Goal: Complete application form

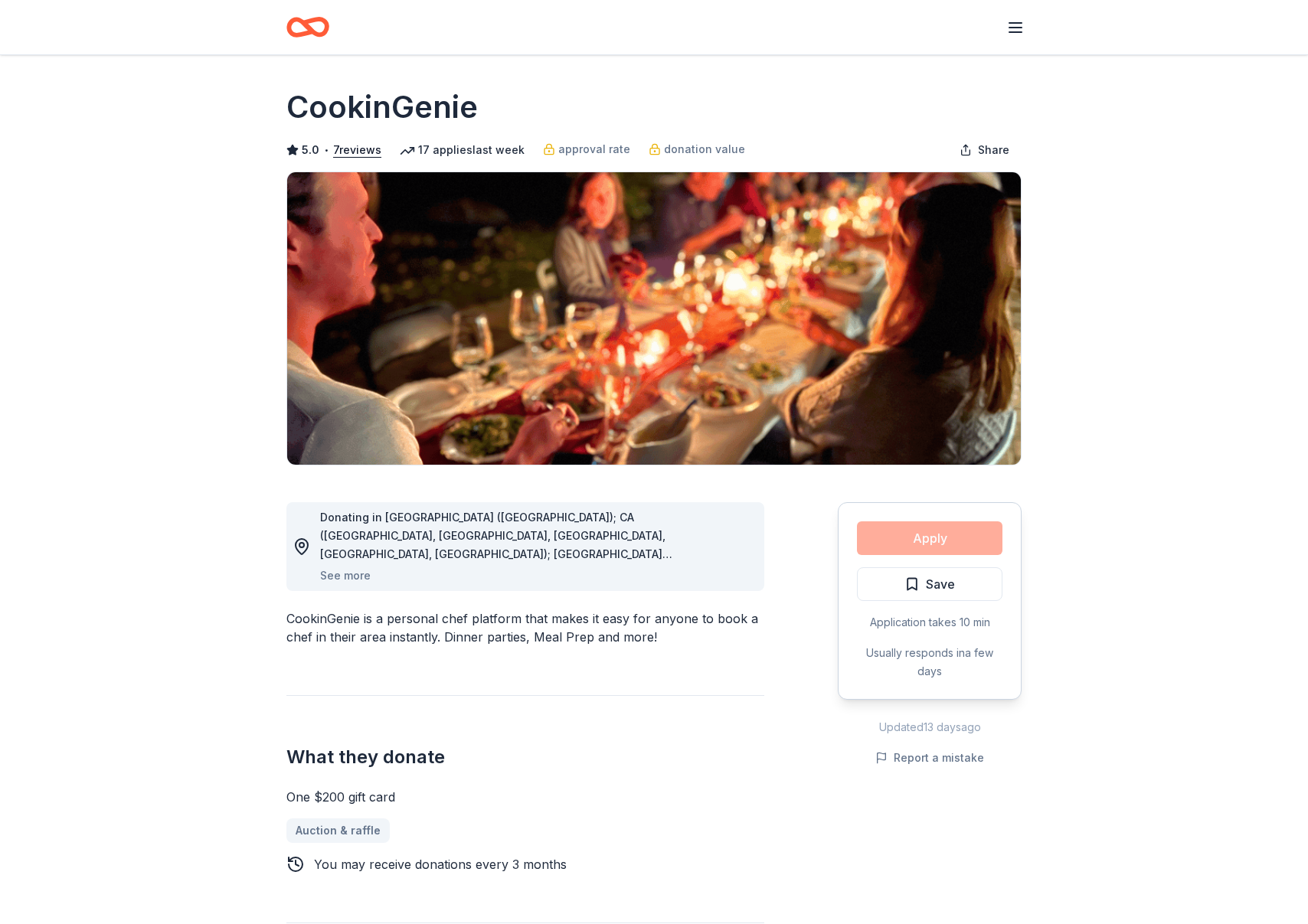
scroll to position [574, 0]
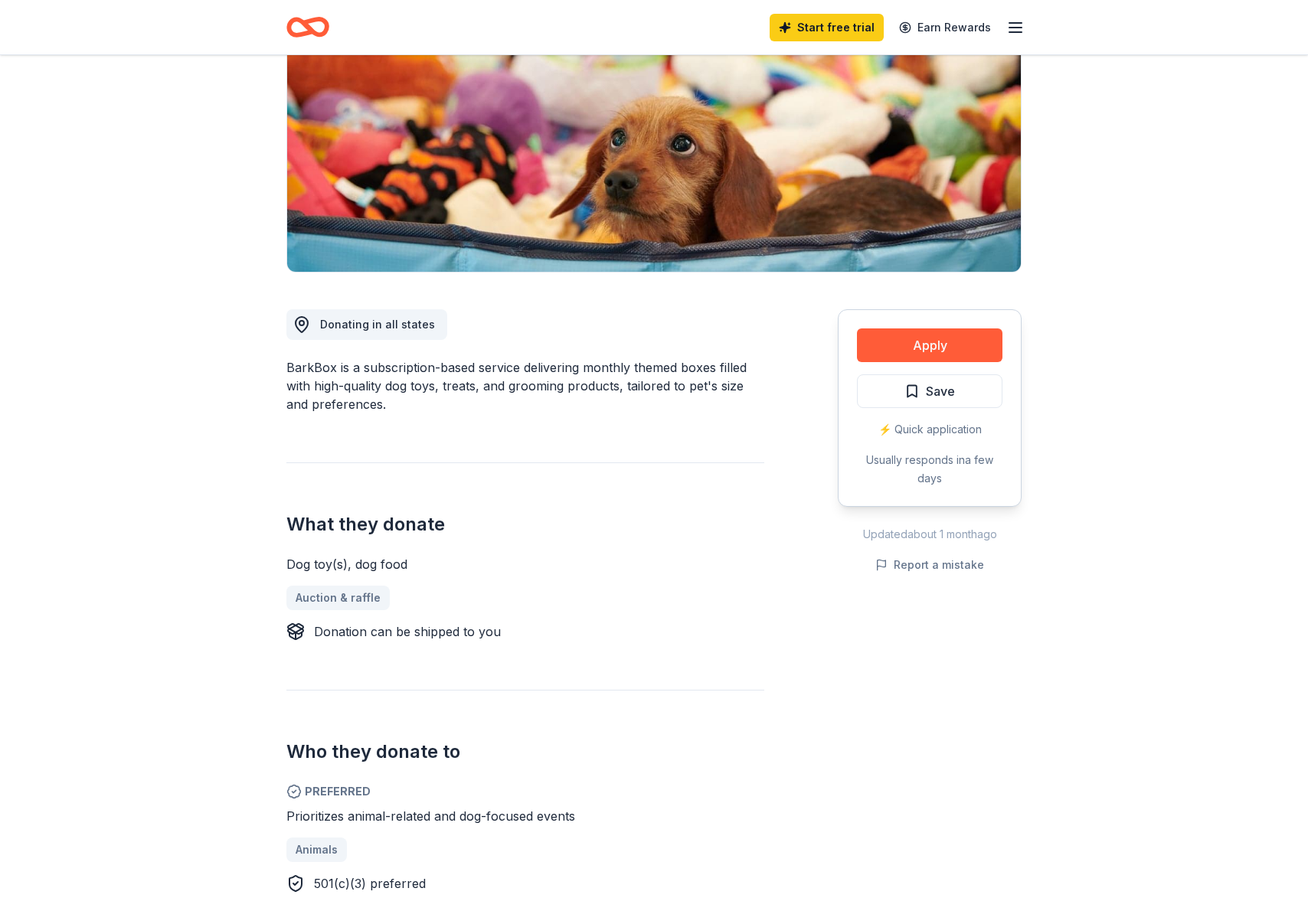
scroll to position [213, 0]
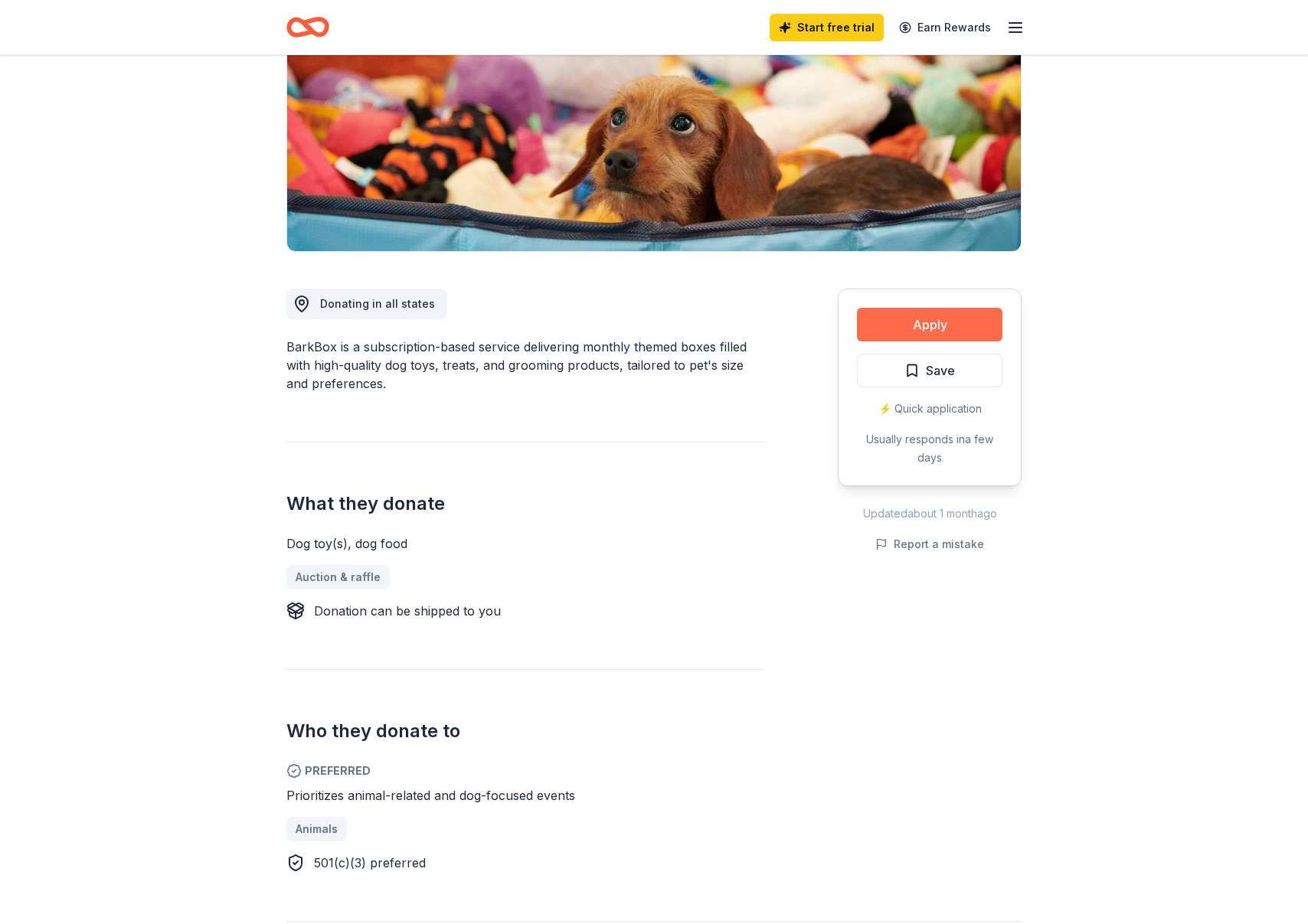
click at [909, 329] on button "Apply" at bounding box center [929, 324] width 145 height 33
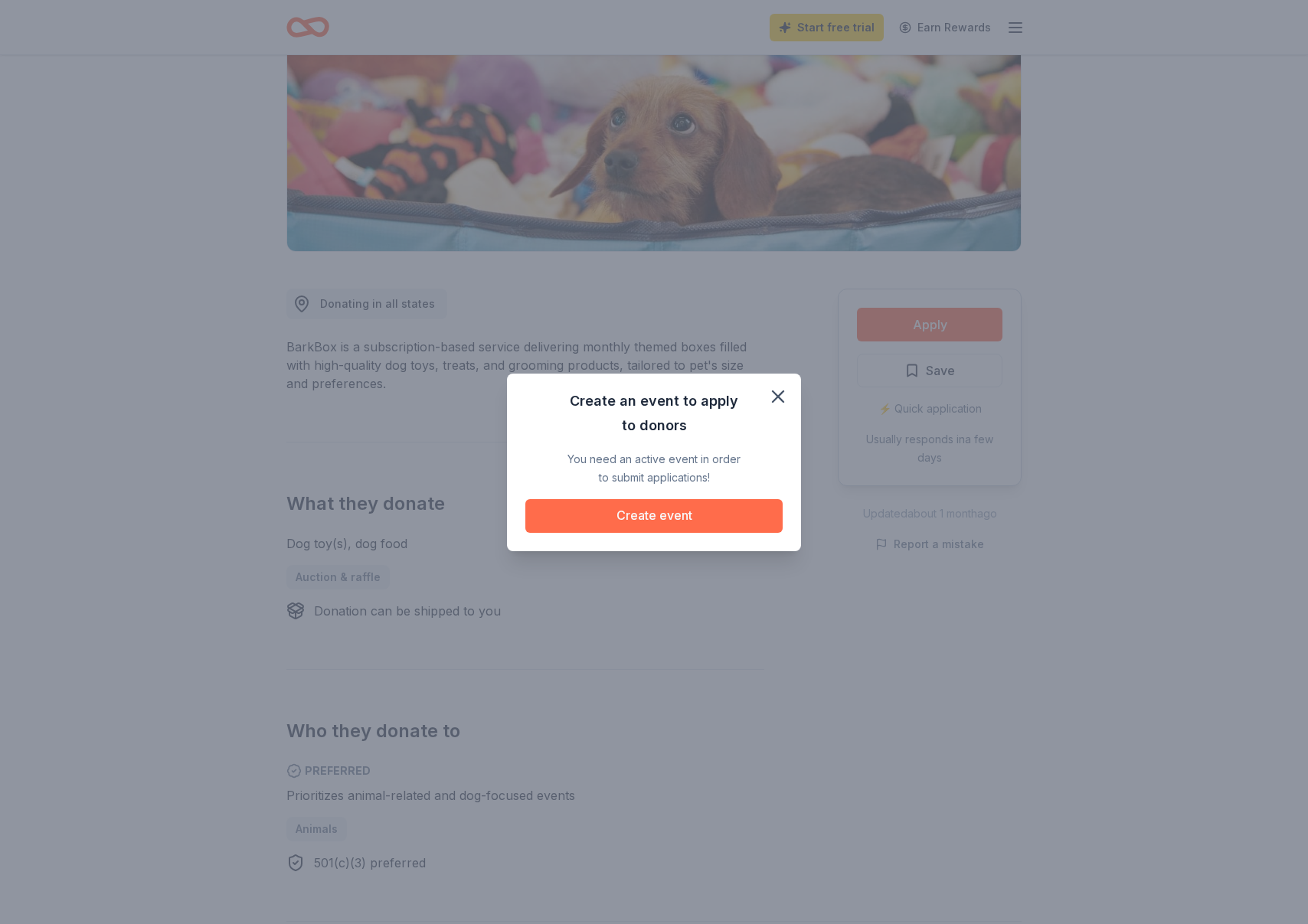
click at [681, 514] on button "Create event" at bounding box center [654, 515] width 258 height 33
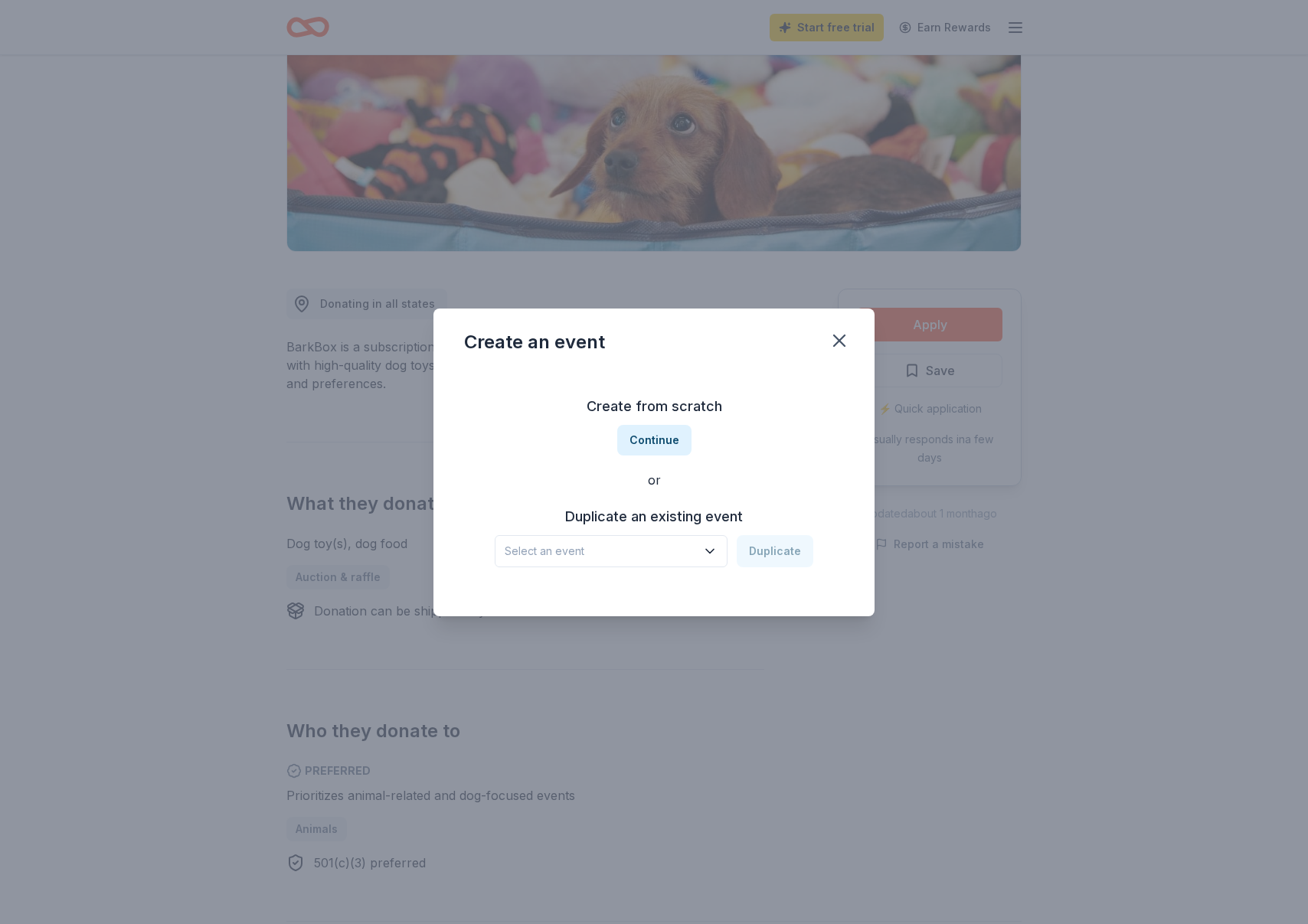
click at [681, 551] on span "Select an event" at bounding box center [600, 551] width 191 height 18
click at [666, 593] on div "The GMS Way: Student Incentive Program" at bounding box center [613, 602] width 204 height 18
click at [771, 544] on button "Duplicate" at bounding box center [775, 551] width 77 height 32
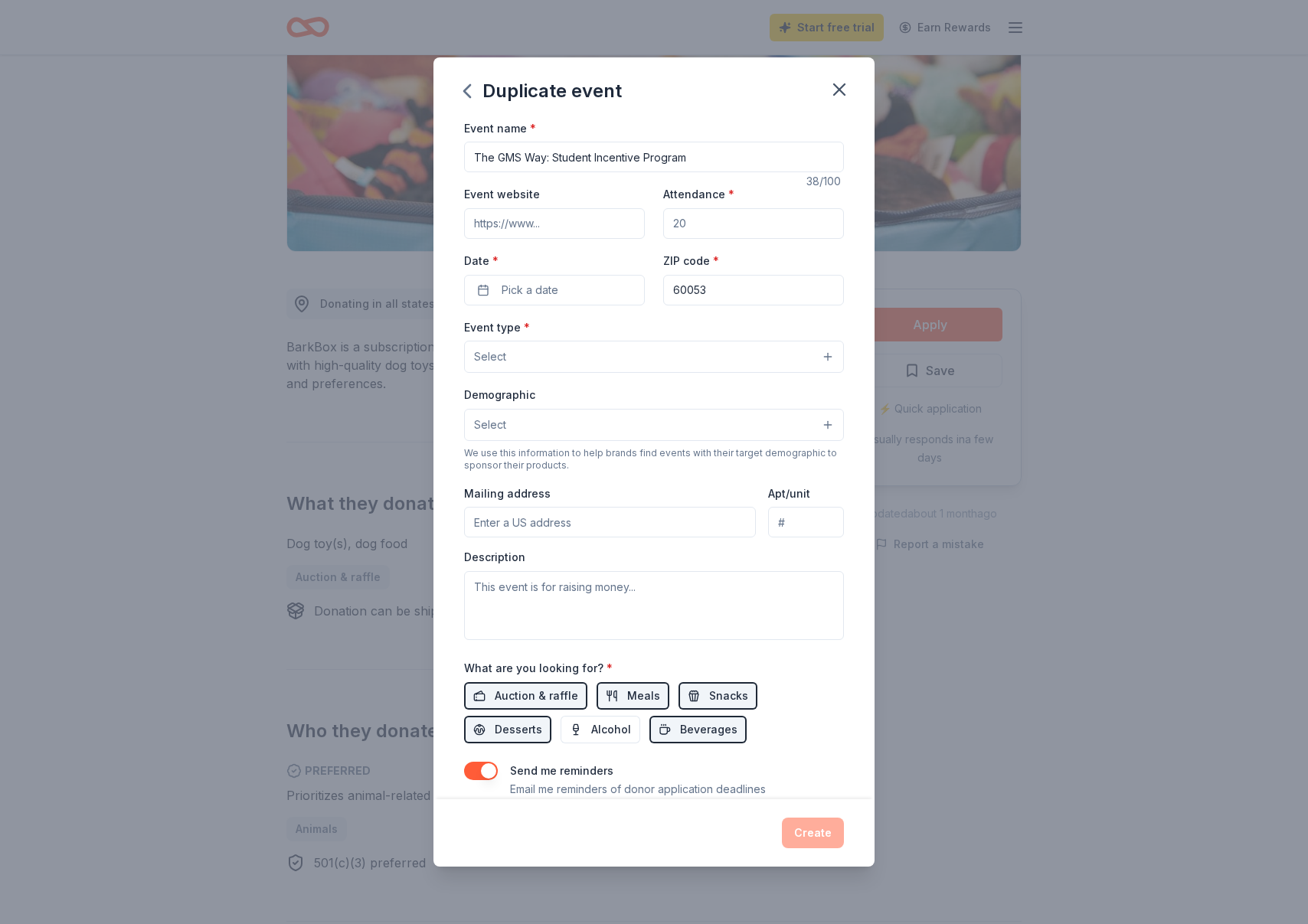
click at [559, 226] on input "Event website" at bounding box center [554, 223] width 181 height 31
click at [709, 212] on input "Attendance *" at bounding box center [753, 223] width 181 height 31
drag, startPoint x: 706, startPoint y: 228, endPoint x: 643, endPoint y: 228, distance: 63.0
click at [643, 228] on div "Event website Attendance * Date * Pick a date ZIP code * 60053" at bounding box center [654, 244] width 380 height 120
click at [683, 227] on input "Attendance *" at bounding box center [753, 223] width 181 height 31
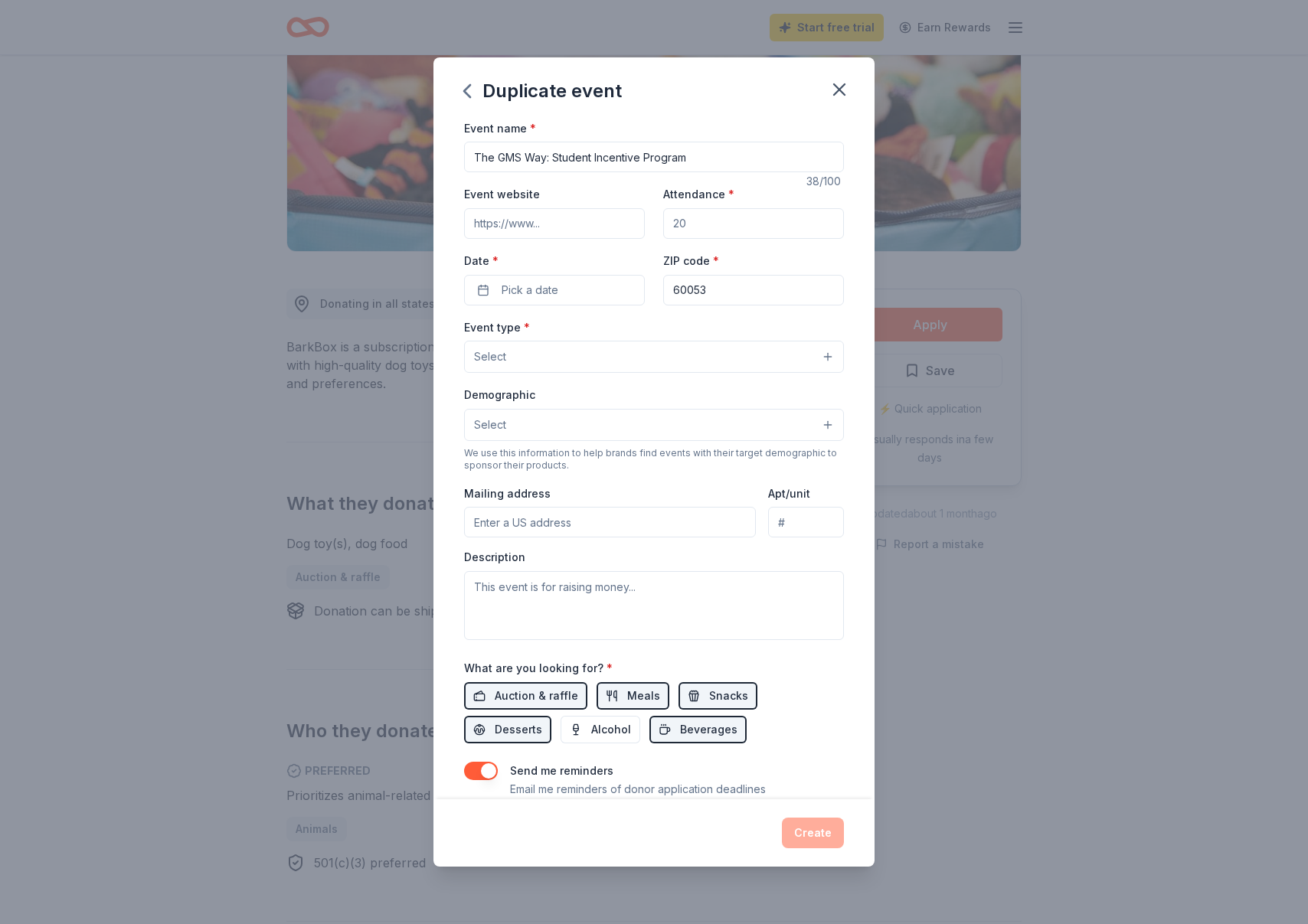
click at [683, 227] on input "Attendance *" at bounding box center [753, 223] width 181 height 31
type input "300"
click at [595, 288] on button "Pick a date" at bounding box center [554, 290] width 181 height 31
click at [630, 332] on button "Go to next month" at bounding box center [637, 331] width 22 height 22
click at [630, 333] on button "Go to next month" at bounding box center [637, 331] width 22 height 22
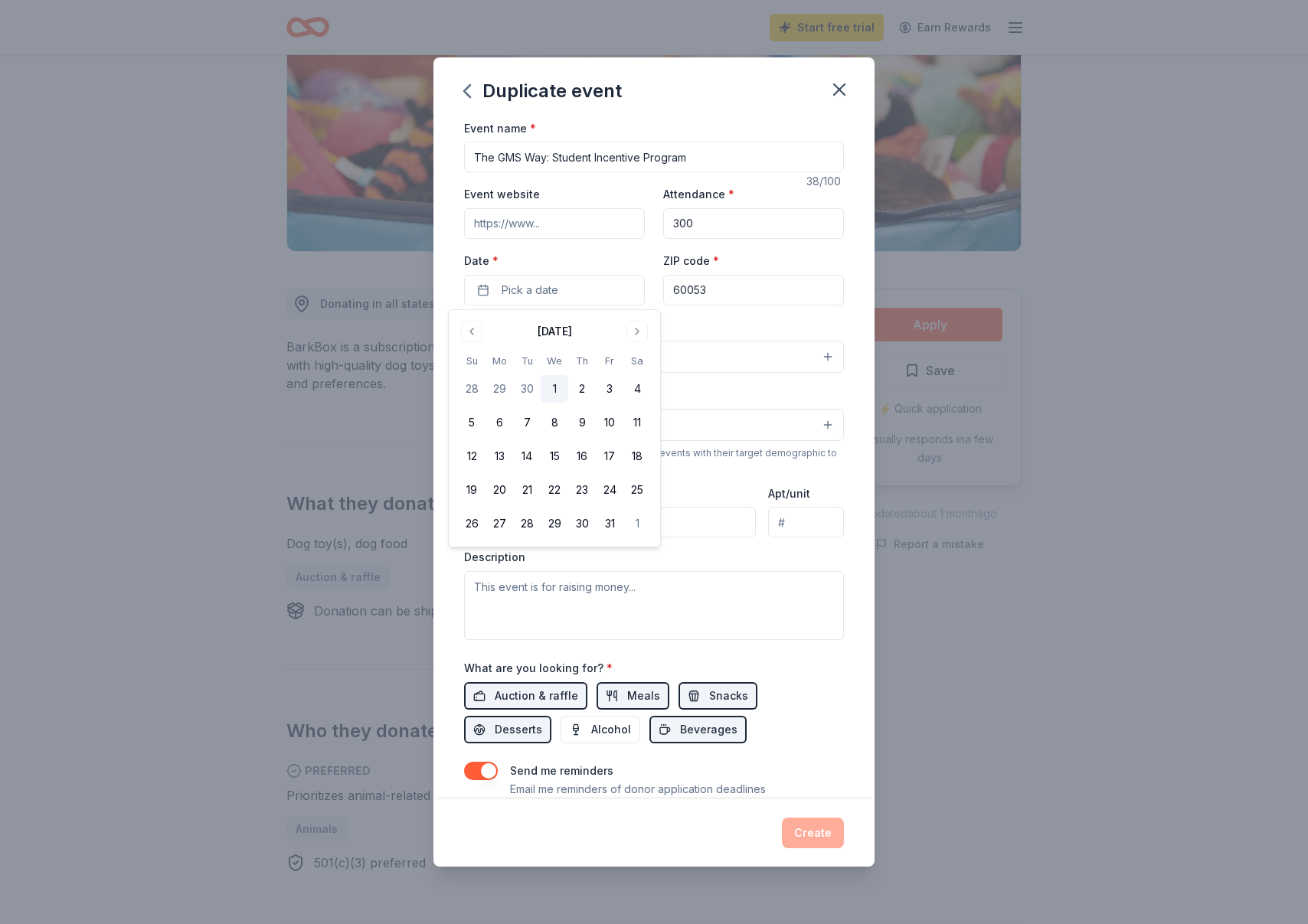
click at [561, 391] on button "1" at bounding box center [554, 388] width 28 height 28
click at [733, 330] on div "Event type * Select" at bounding box center [654, 346] width 380 height 56
click at [651, 367] on button "Select" at bounding box center [654, 357] width 380 height 32
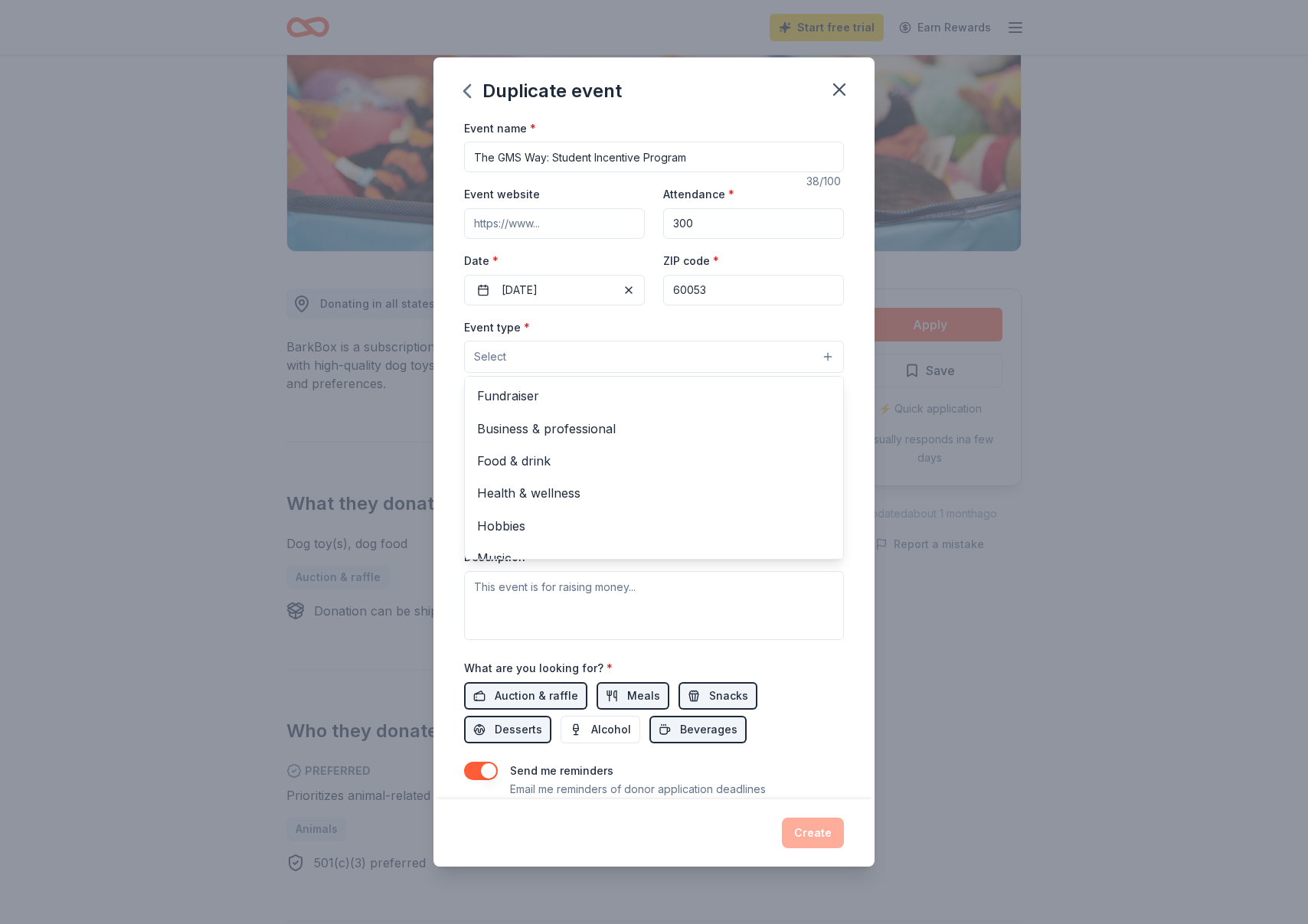
click at [595, 289] on div "Event name * The GMS Way: Student Incentive Program 38 /100 Event website Atten…" at bounding box center [654, 472] width 380 height 707
click at [595, 289] on button "[DATE]" at bounding box center [554, 290] width 181 height 31
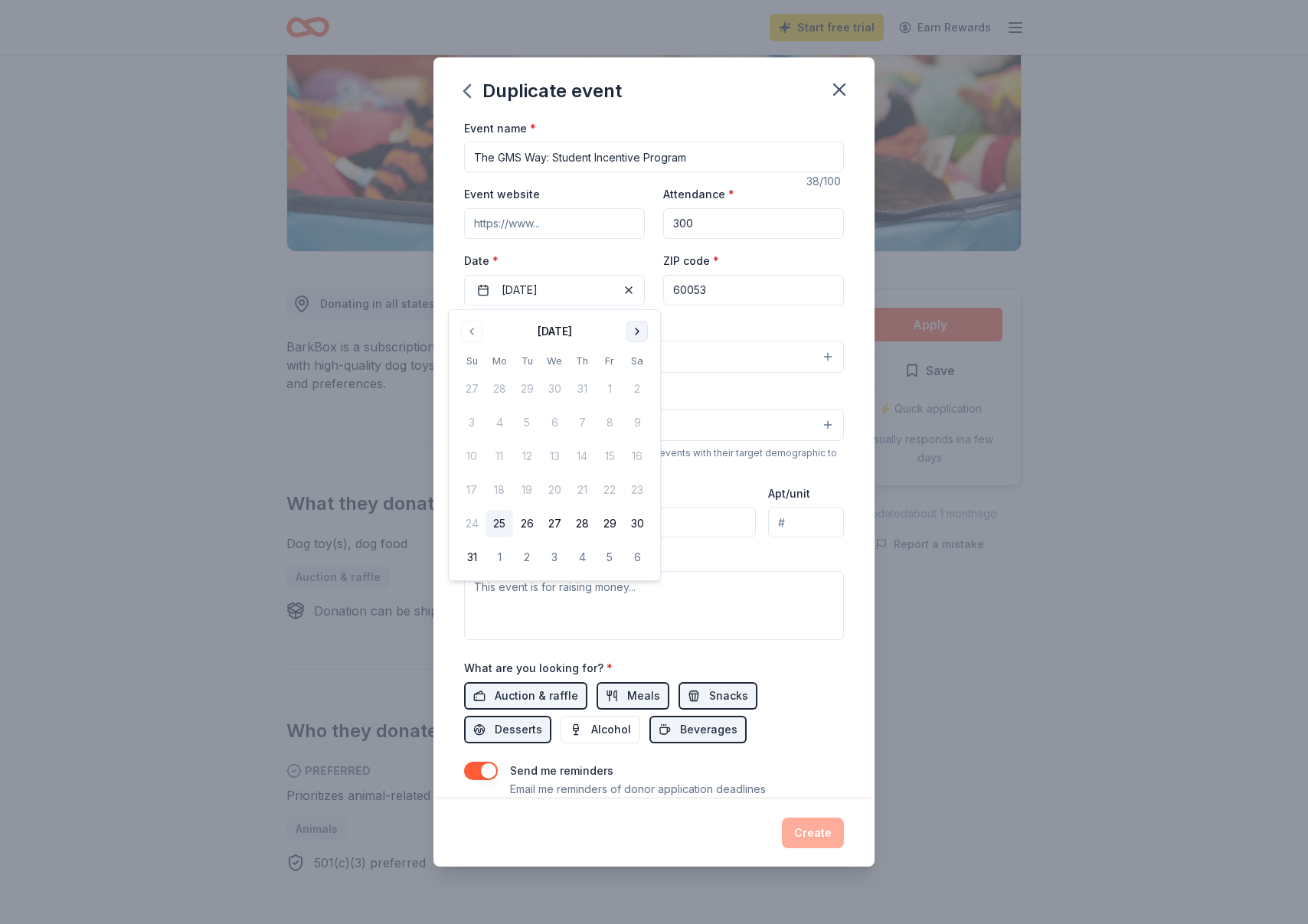
click at [637, 329] on button "Go to next month" at bounding box center [637, 331] width 22 height 22
click at [633, 329] on button "Go to next month" at bounding box center [637, 331] width 22 height 22
click at [497, 418] on button "3" at bounding box center [499, 422] width 28 height 28
click at [601, 425] on button "7" at bounding box center [609, 422] width 28 height 28
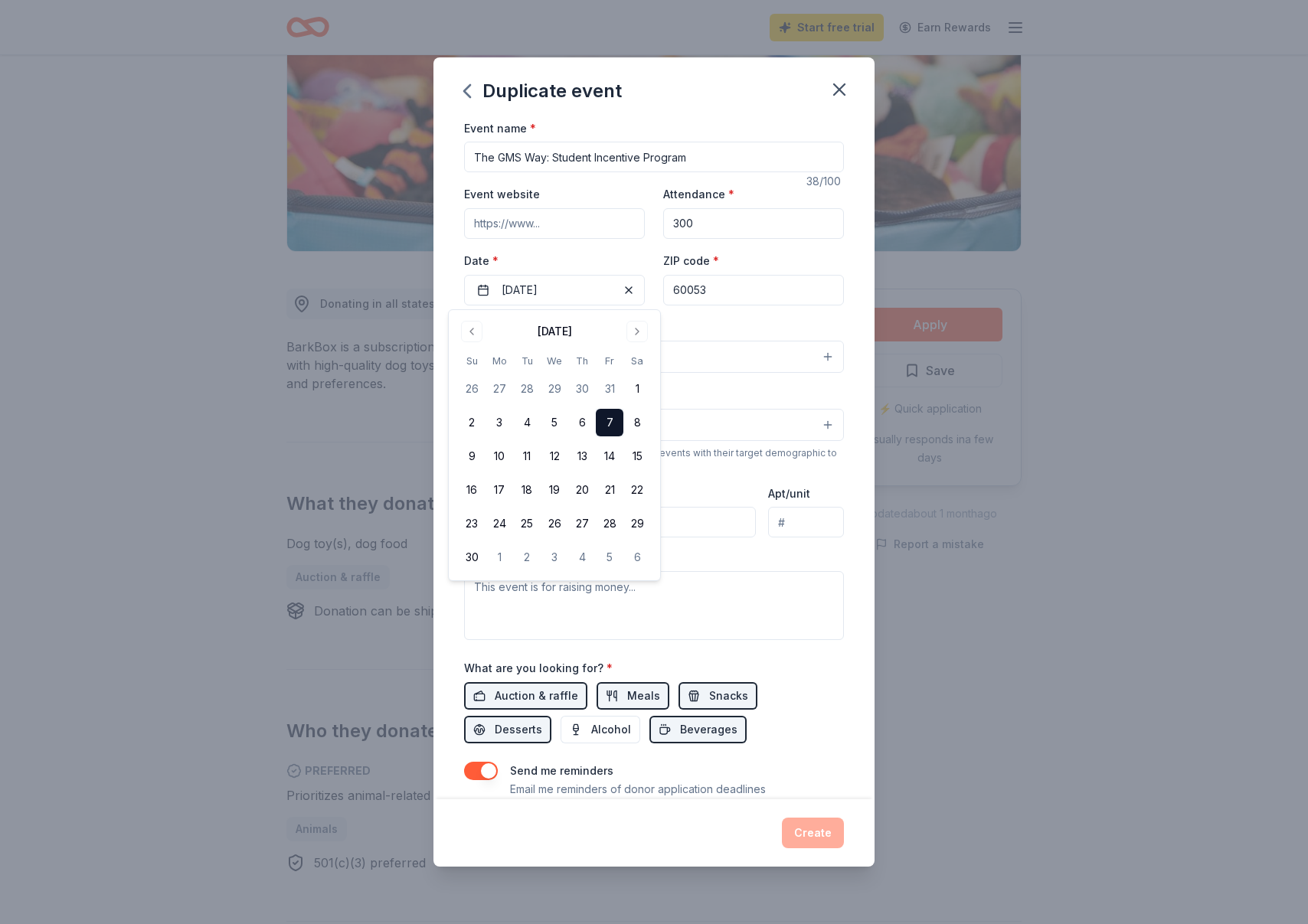
click at [695, 326] on div "Event type * Select" at bounding box center [654, 346] width 380 height 56
click at [689, 358] on button "Select" at bounding box center [654, 357] width 380 height 32
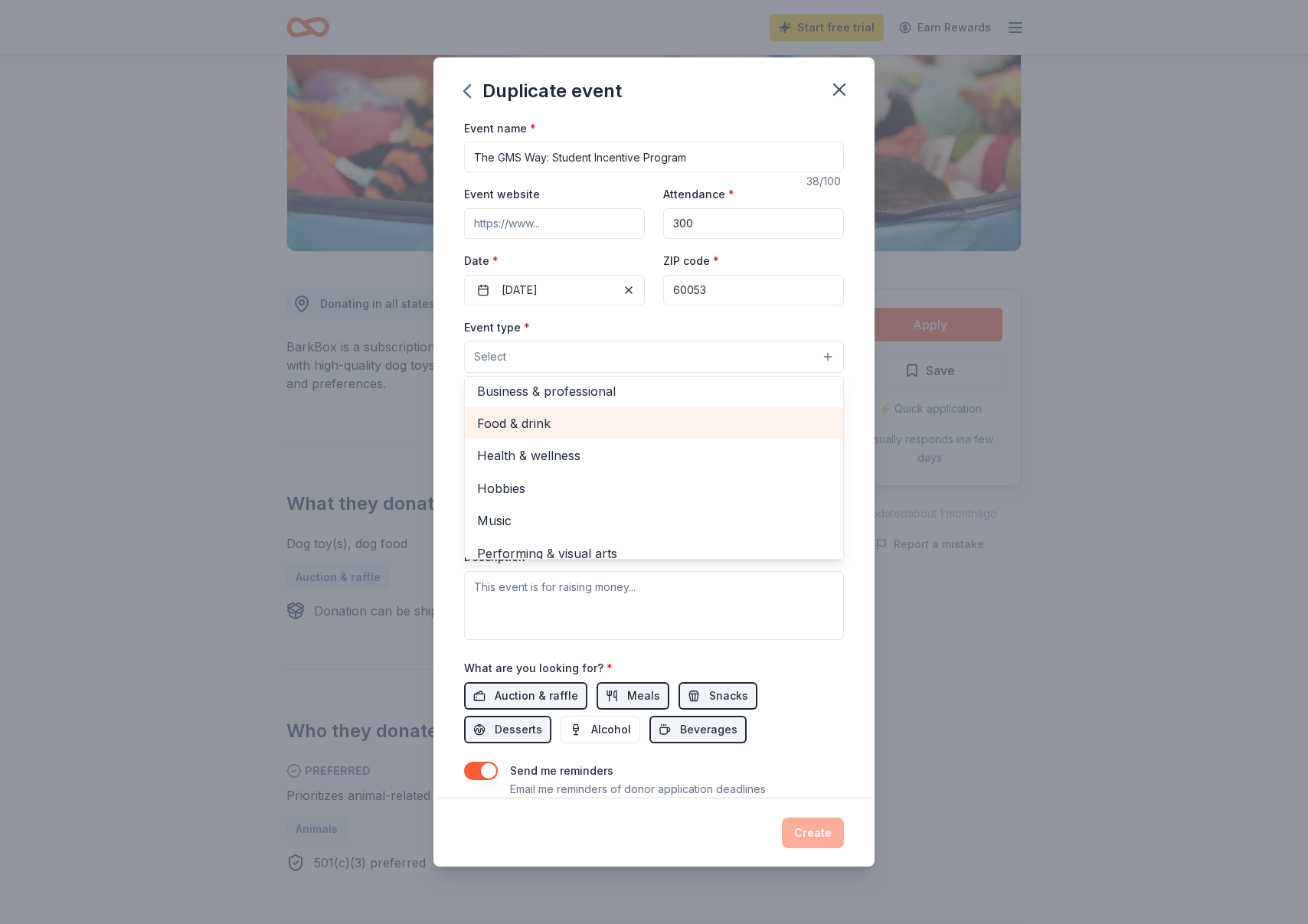
scroll to position [38, 0]
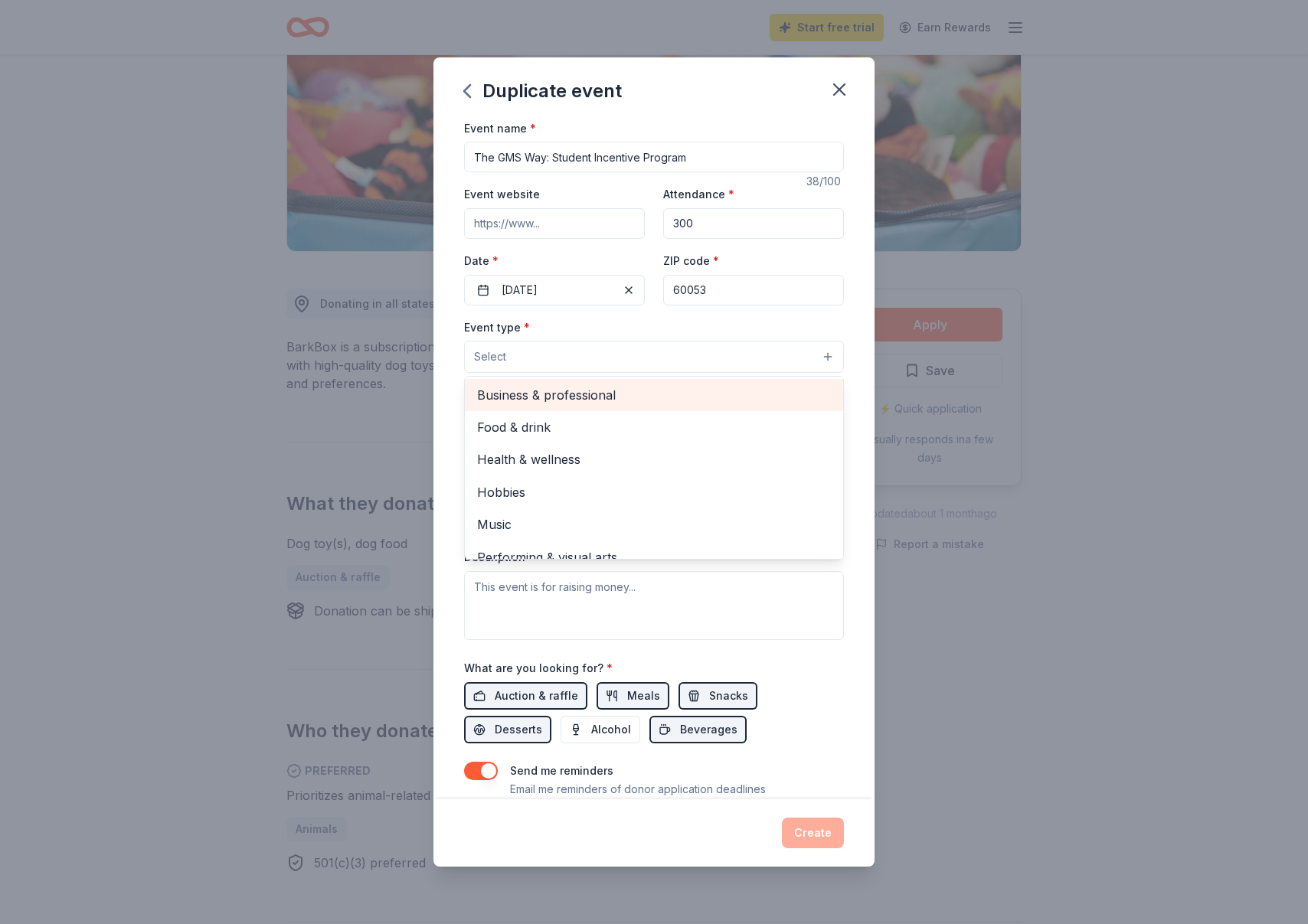
click at [552, 394] on span "Business & professional" at bounding box center [653, 394] width 354 height 20
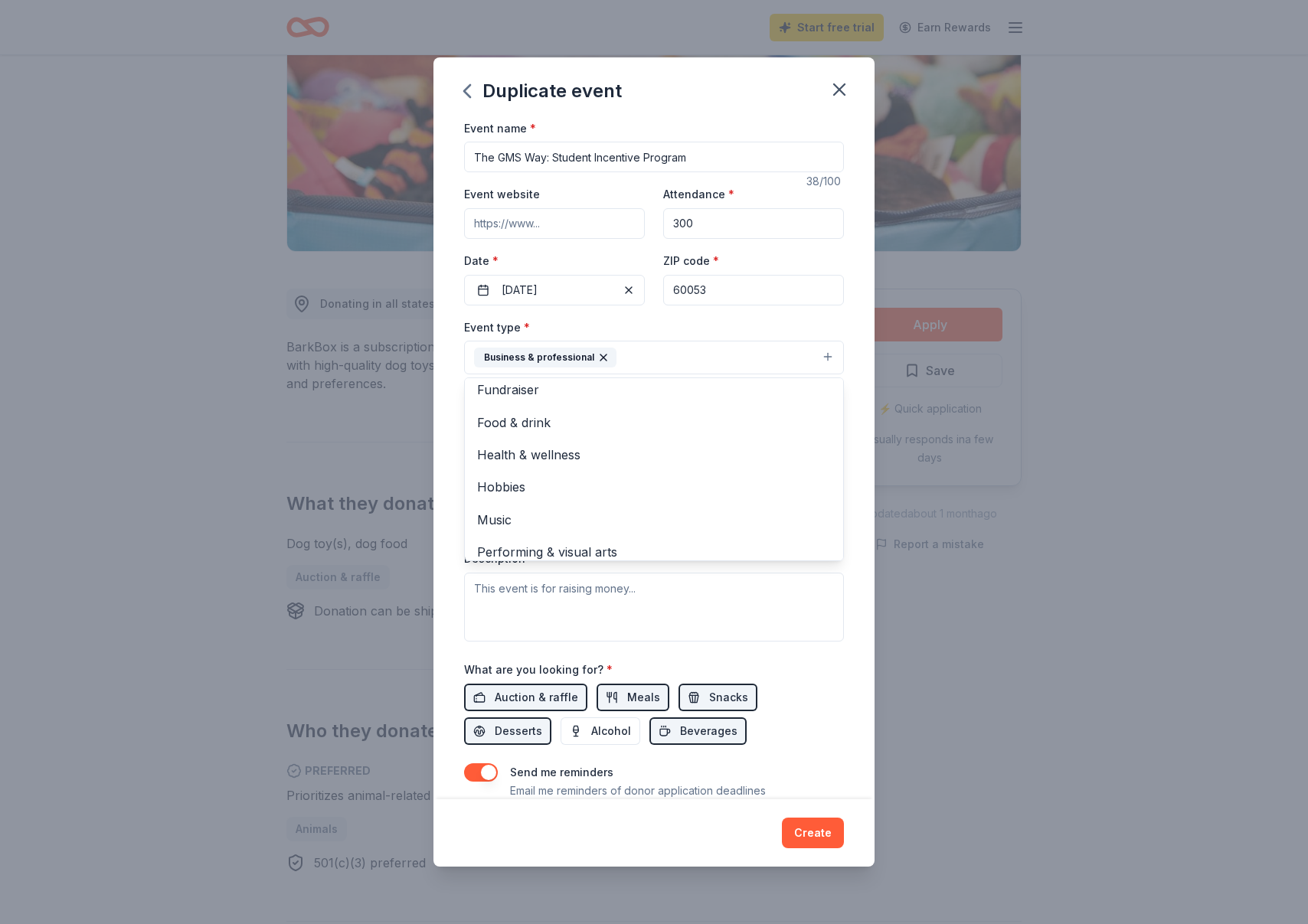
click at [602, 359] on icon "button" at bounding box center [604, 358] width 13 height 13
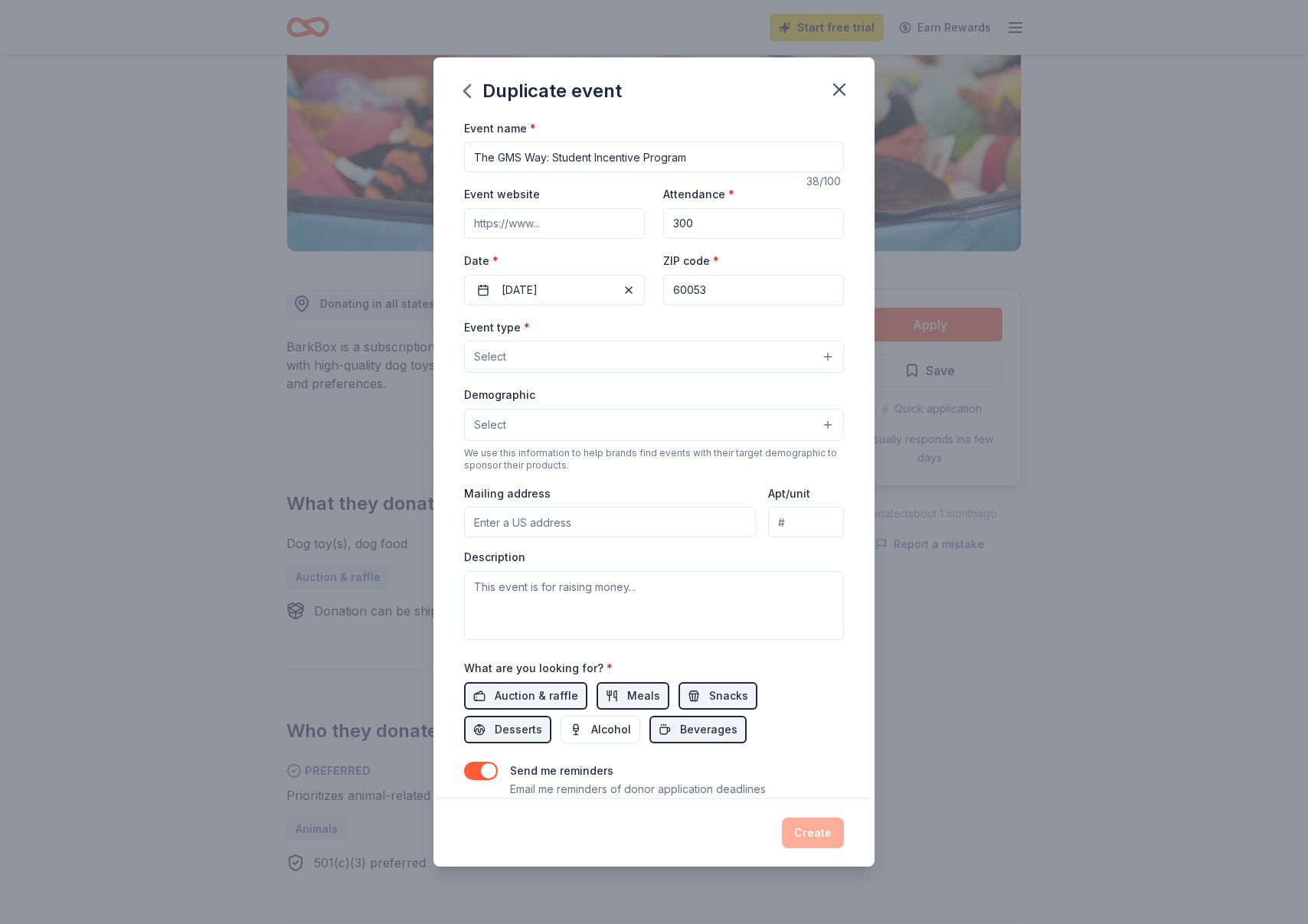
click at [614, 360] on button "Select" at bounding box center [654, 357] width 380 height 32
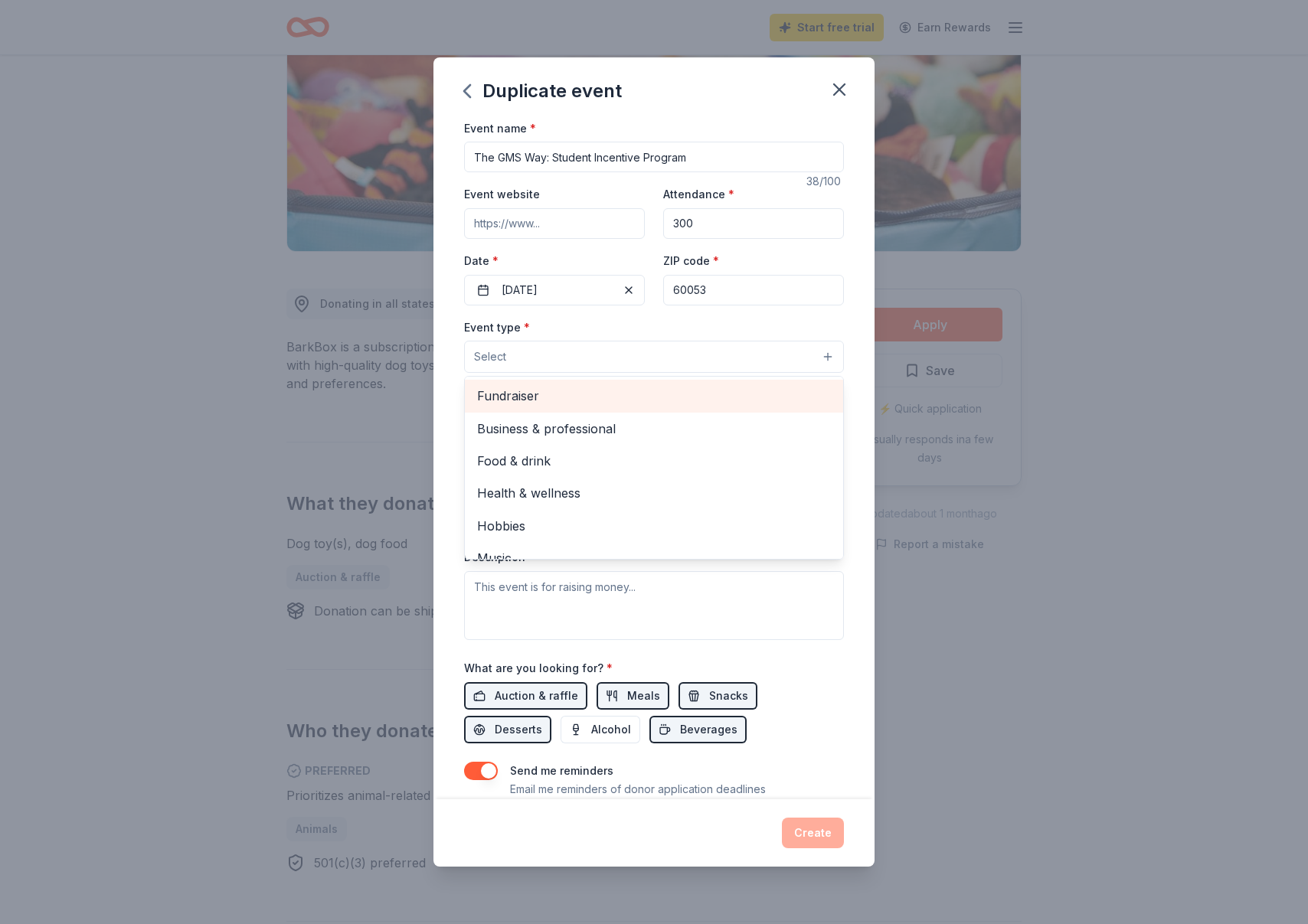
click at [532, 397] on span "Fundraiser" at bounding box center [653, 395] width 354 height 20
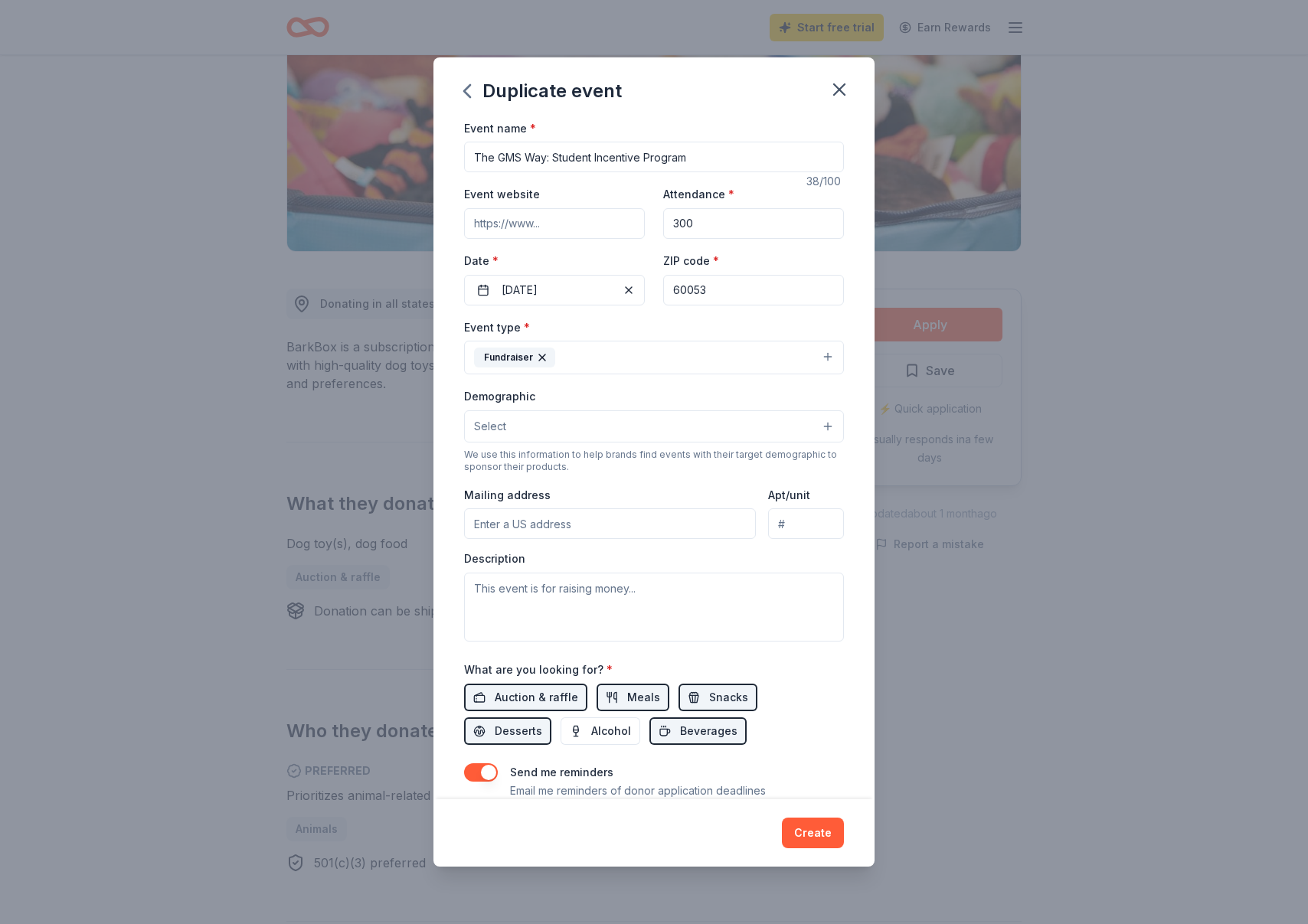
click at [624, 343] on button "Fundraiser" at bounding box center [654, 357] width 380 height 33
click at [586, 430] on button "Select" at bounding box center [654, 427] width 380 height 32
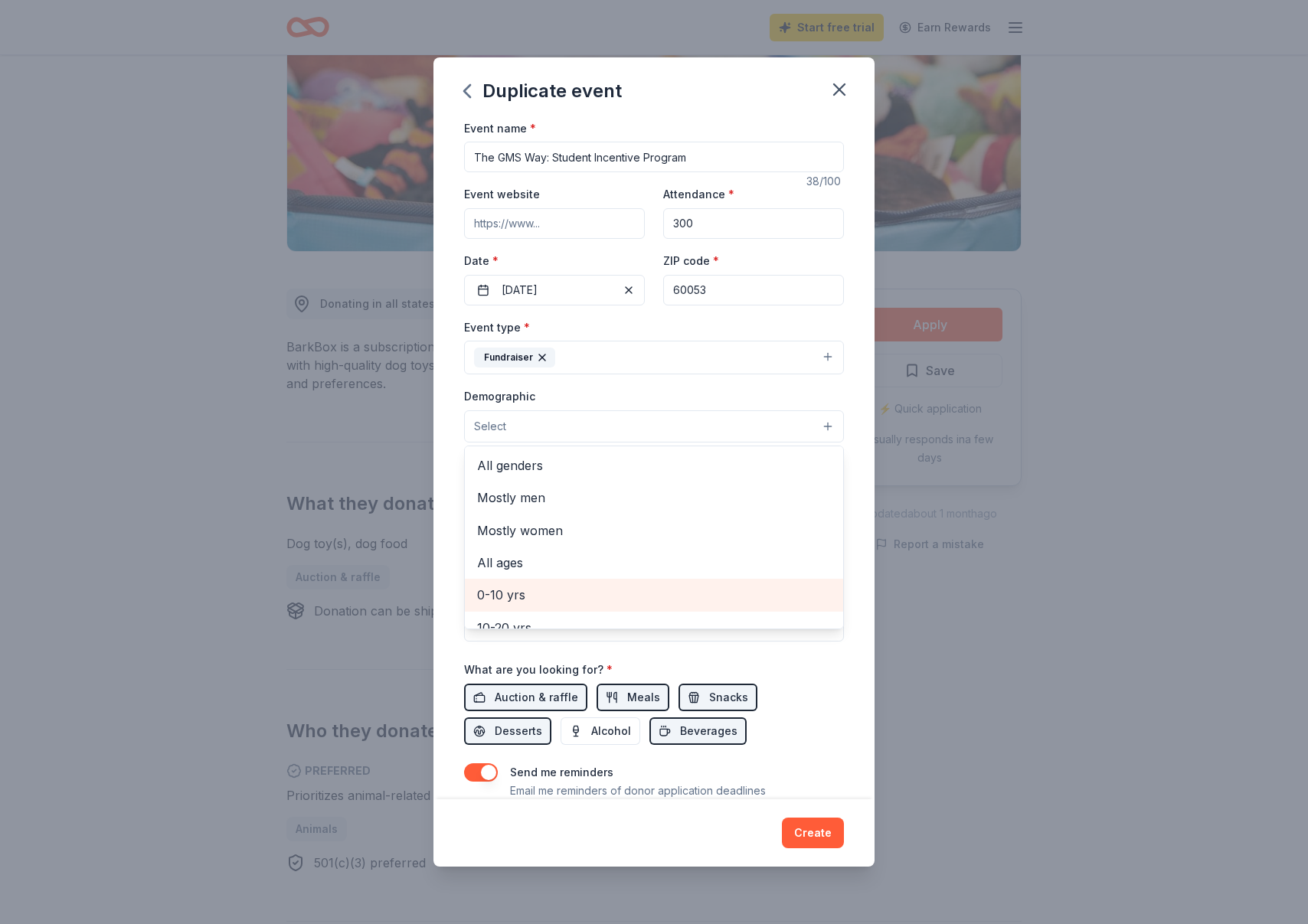
click at [527, 597] on div "0-10 yrs" at bounding box center [654, 594] width 378 height 32
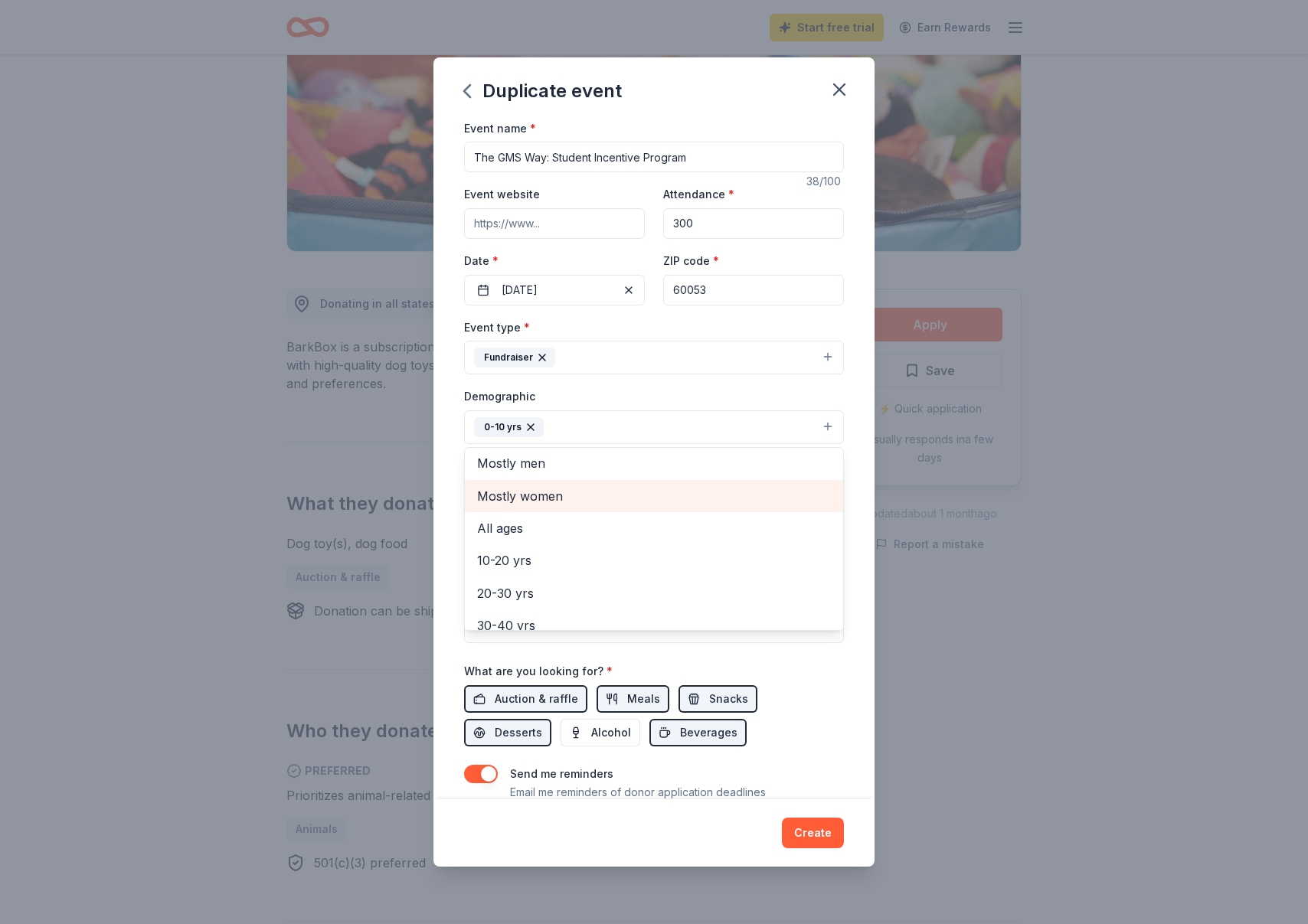
scroll to position [43, 0]
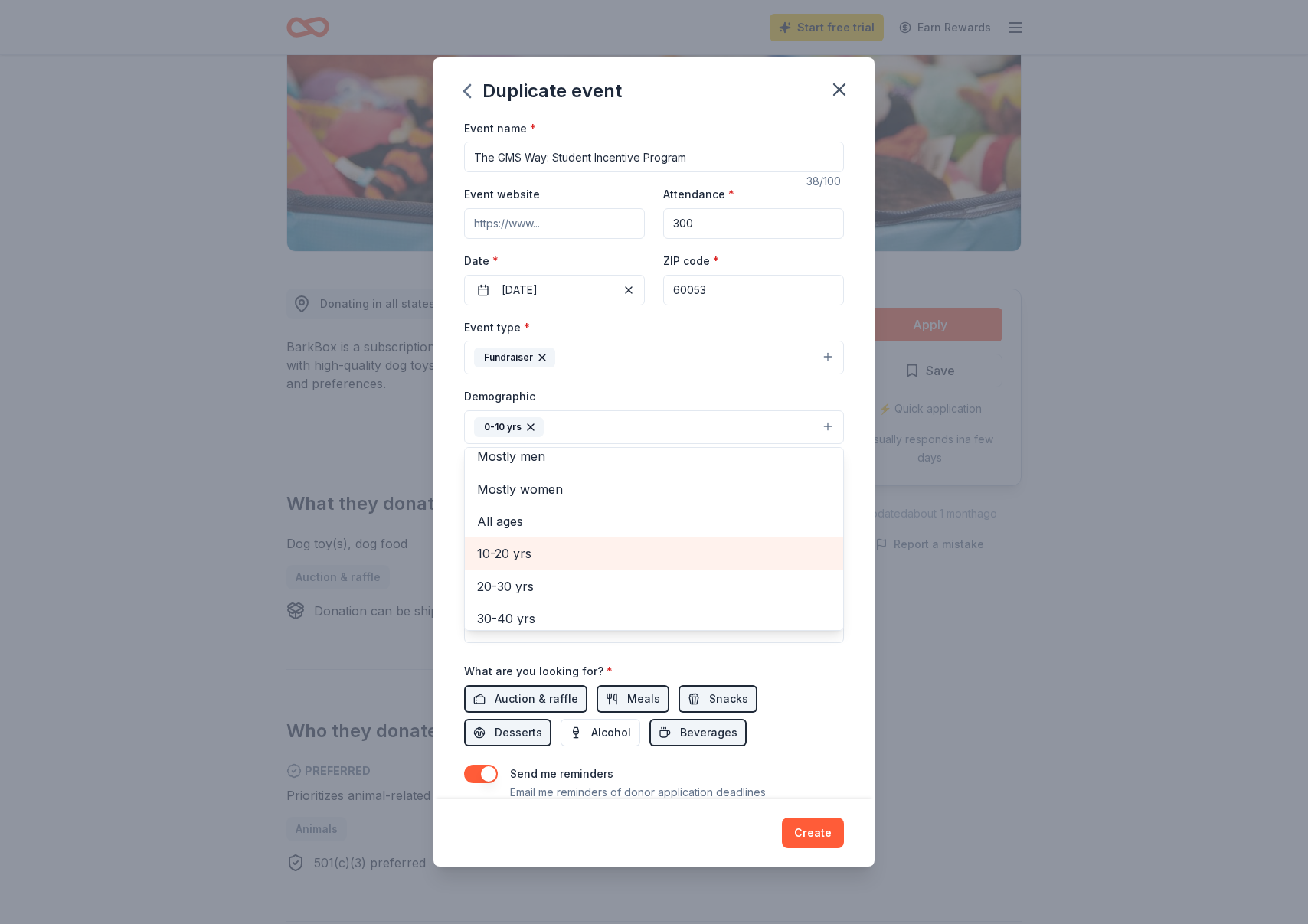
click at [529, 548] on span "10-20 yrs" at bounding box center [653, 553] width 354 height 20
click at [576, 405] on div "Demographic 0-10 yrs 10-20 yrs All genders Mostly men Mostly women All ages [DE…" at bounding box center [654, 415] width 380 height 58
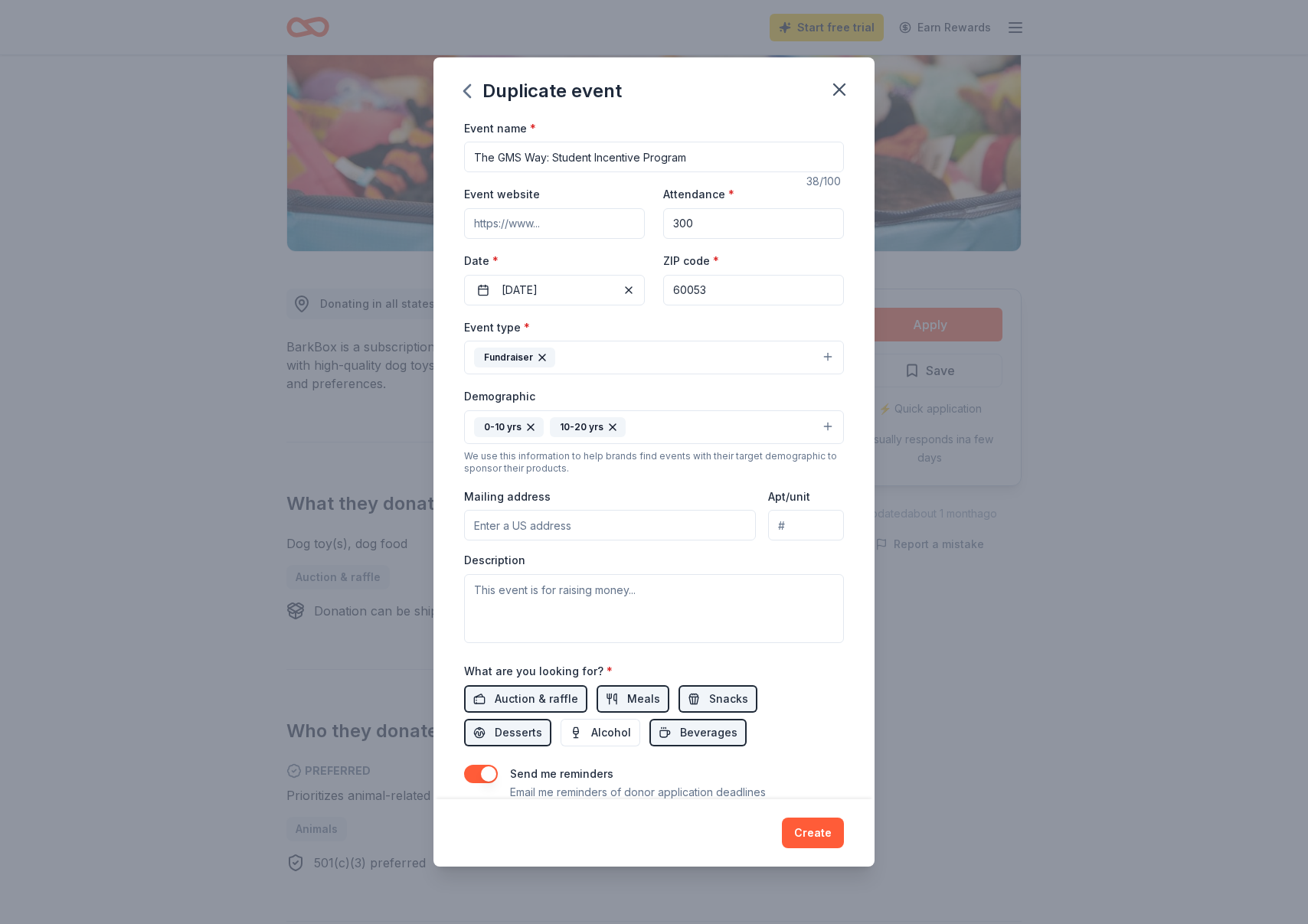
click at [602, 528] on input "Mailing address" at bounding box center [610, 525] width 292 height 31
type input "[STREET_ADDRESS]"
click at [681, 605] on textarea at bounding box center [654, 608] width 380 height 68
type textarea "We are not raising money, but rather will be raffling off the items donated."
click at [554, 703] on span "Auction & raffle" at bounding box center [536, 699] width 84 height 18
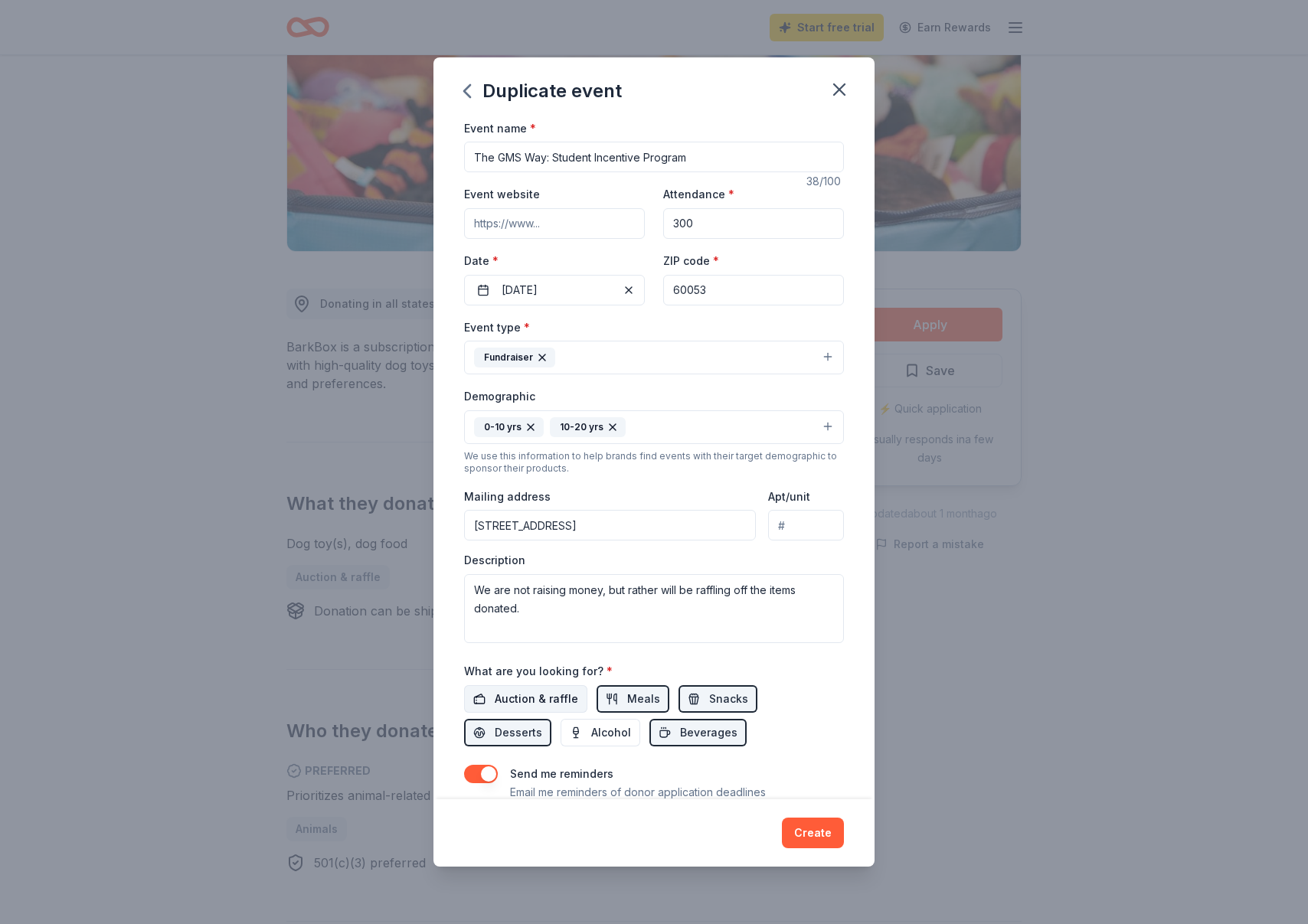
click at [554, 703] on span "Auction & raffle" at bounding box center [536, 699] width 84 height 18
click at [615, 704] on button "Meals" at bounding box center [632, 699] width 73 height 28
click at [649, 747] on button "Beverages" at bounding box center [698, 732] width 97 height 28
click at [688, 711] on button "Snacks" at bounding box center [718, 699] width 79 height 28
click at [551, 719] on button "Desserts" at bounding box center [507, 732] width 87 height 28
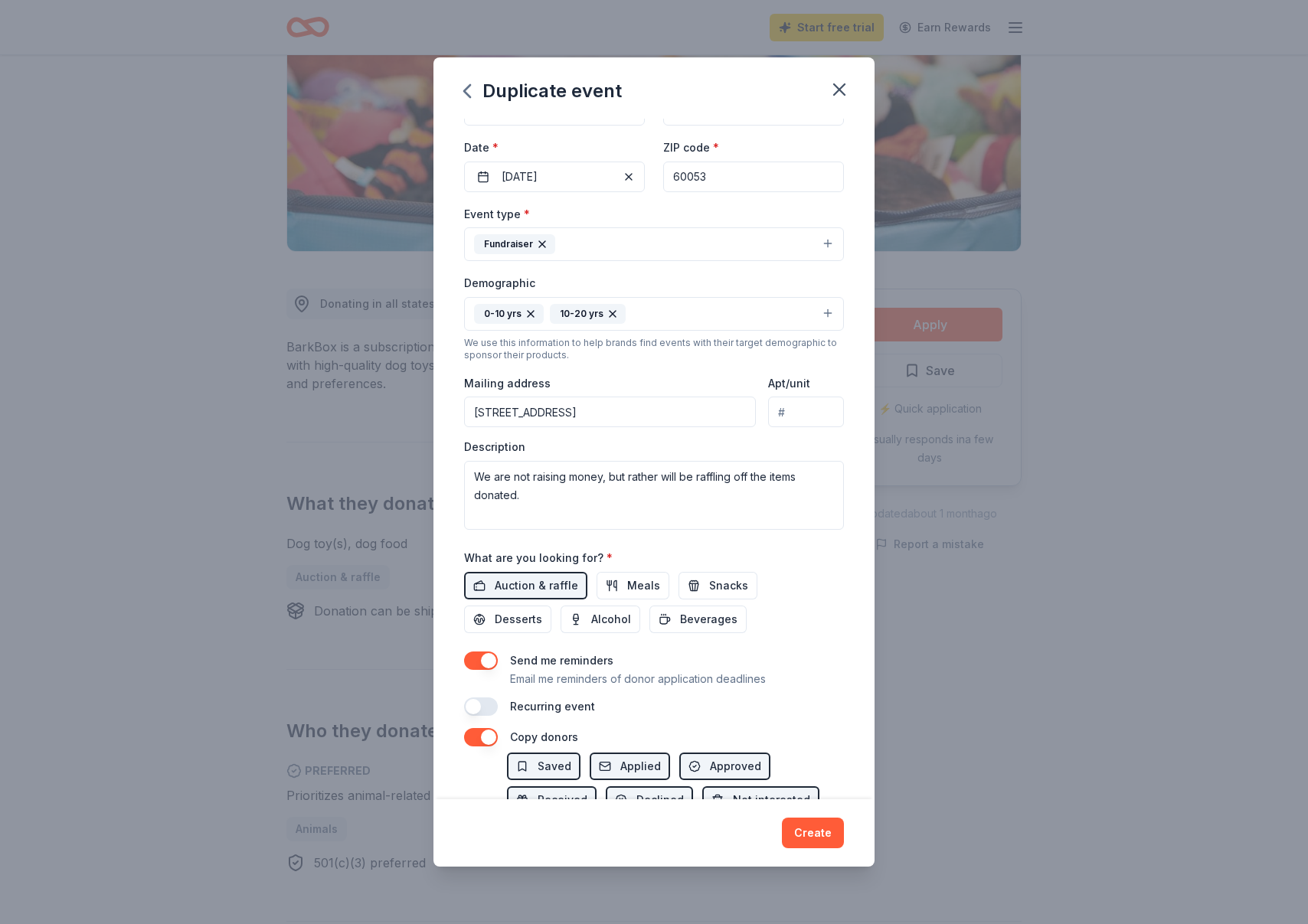
scroll to position [195, 0]
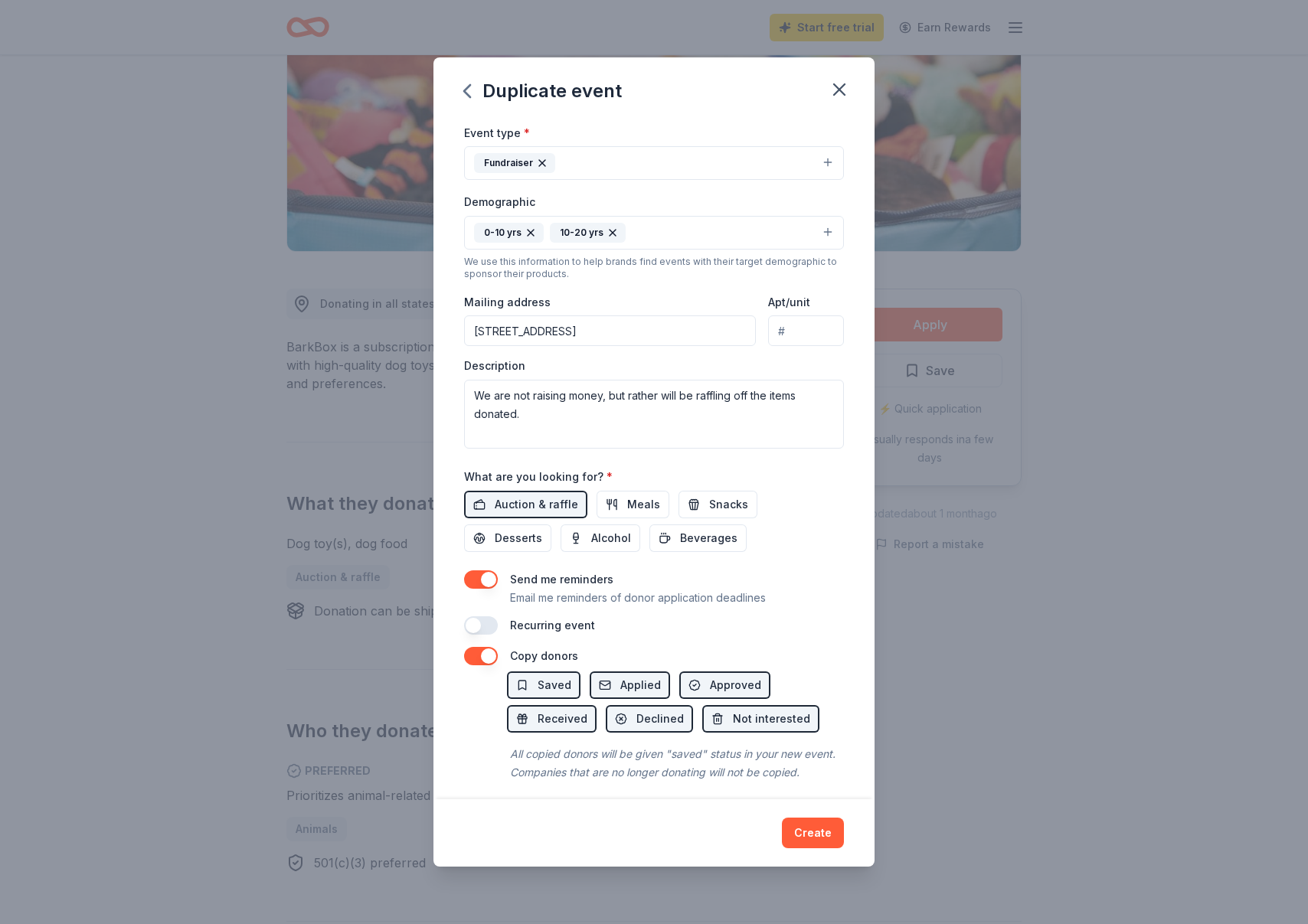
click at [488, 584] on button "button" at bounding box center [480, 579] width 33 height 18
click at [802, 841] on button "Create" at bounding box center [813, 833] width 62 height 31
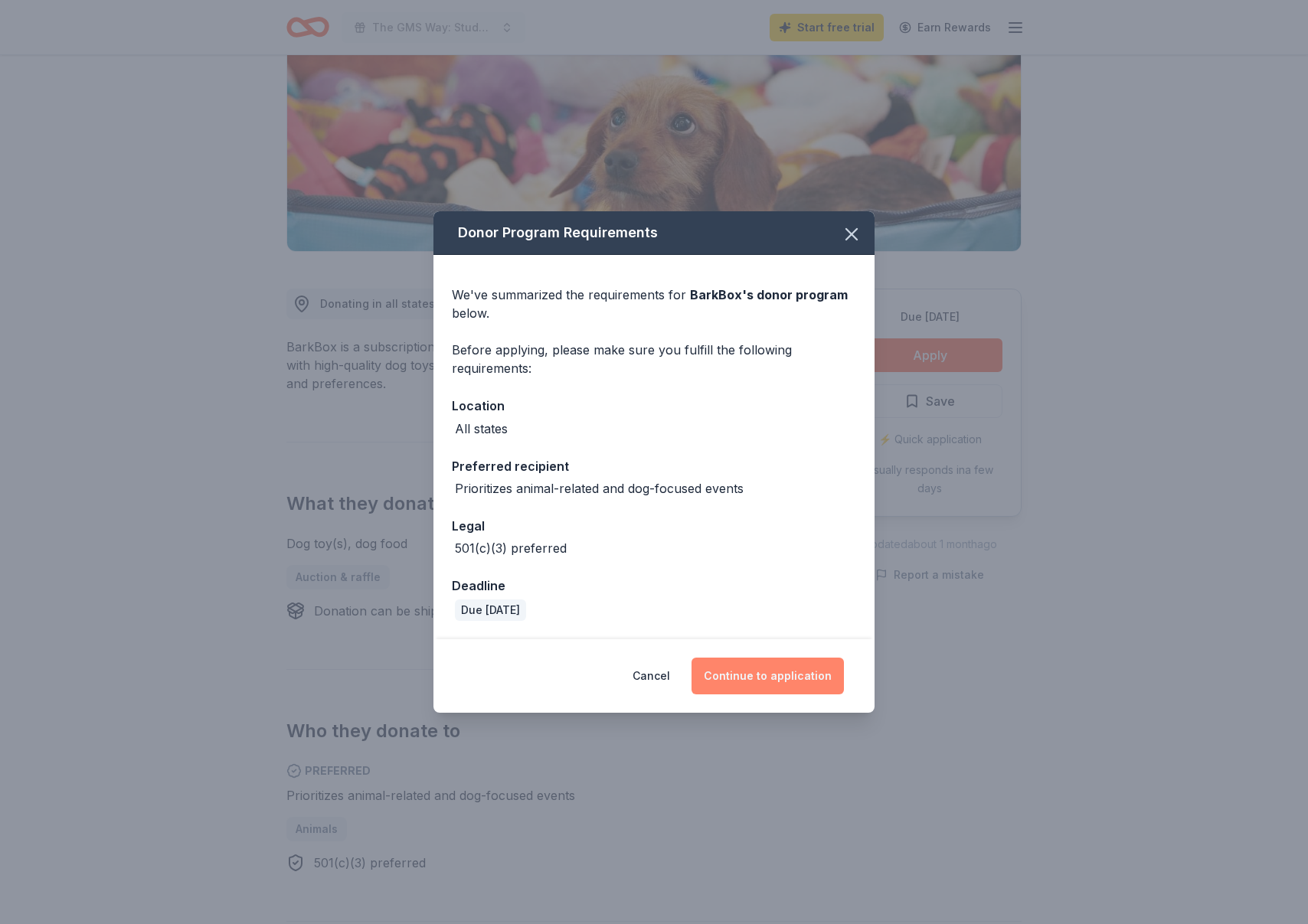
click at [790, 671] on button "Continue to application" at bounding box center [767, 675] width 152 height 37
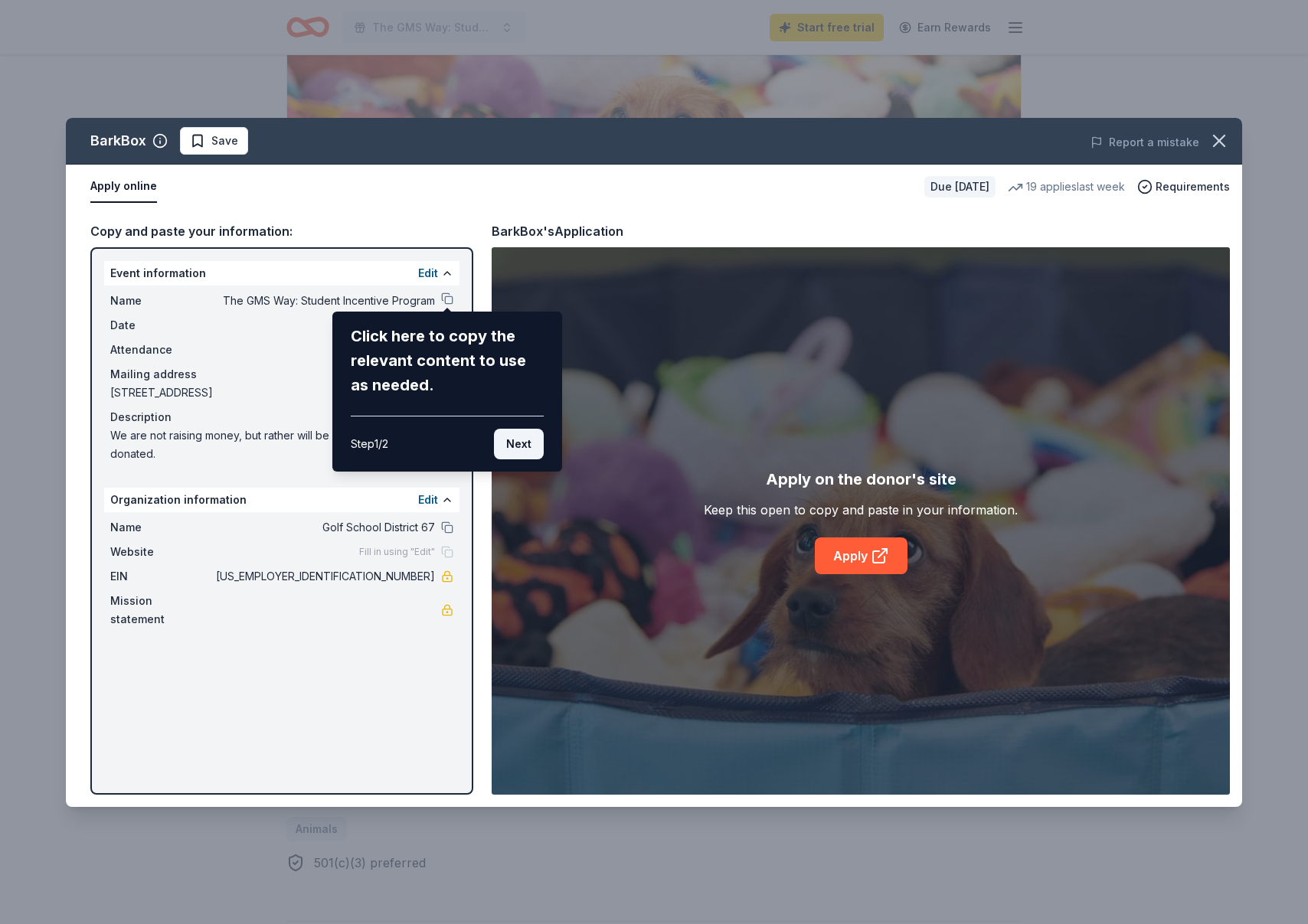
click at [534, 441] on button "Next" at bounding box center [518, 444] width 50 height 31
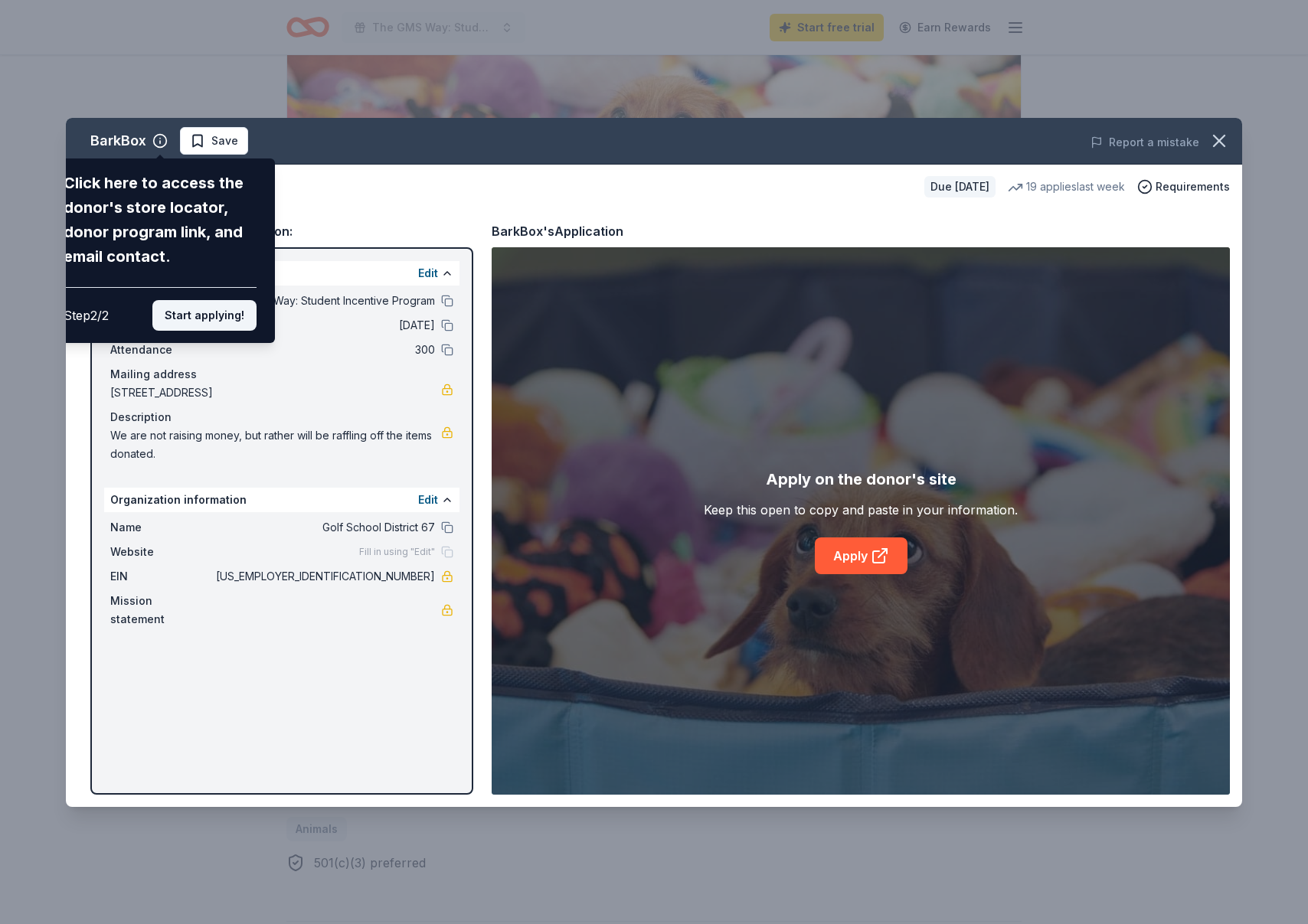
click at [228, 305] on button "Start applying!" at bounding box center [204, 315] width 104 height 31
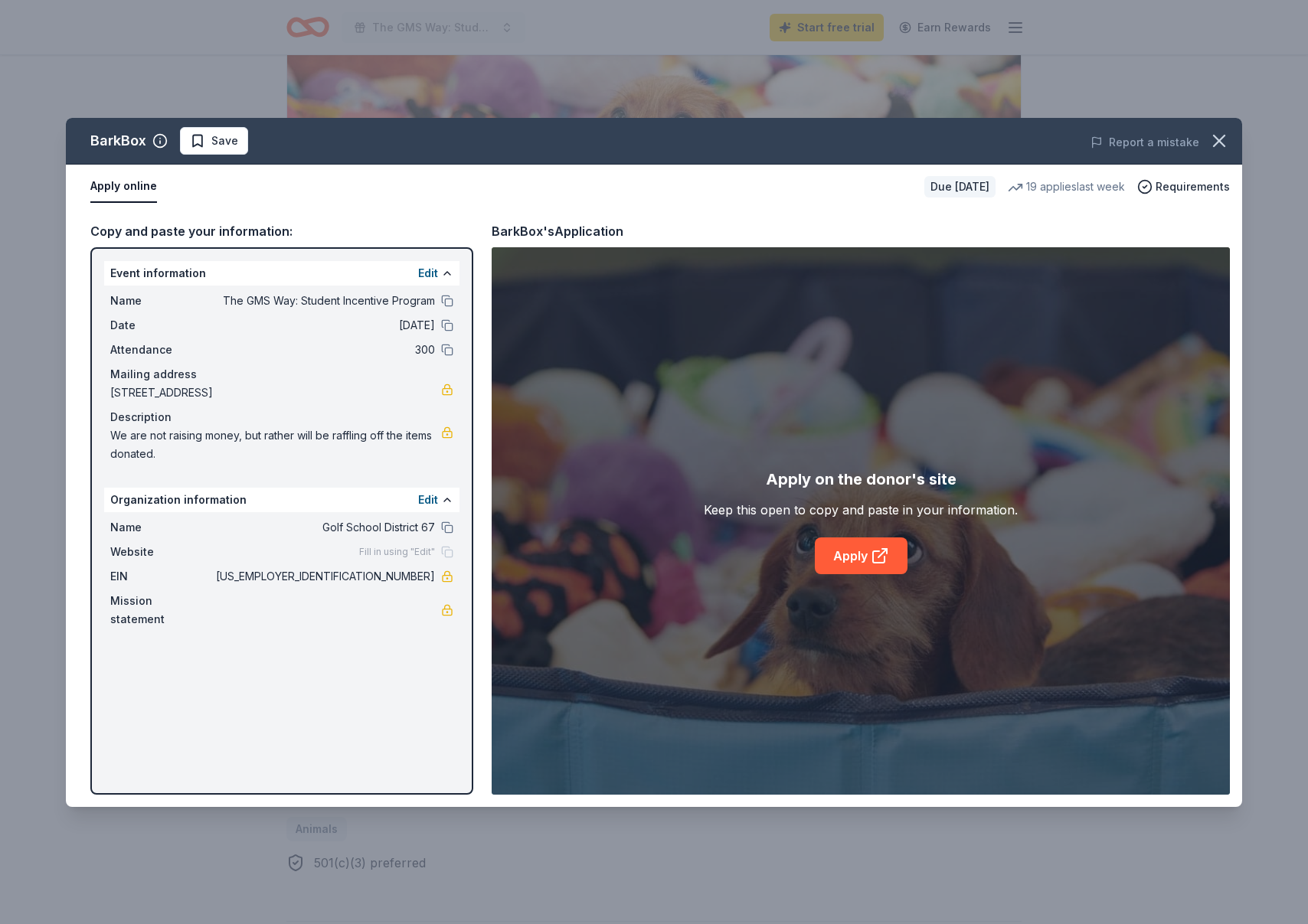
click at [849, 554] on div "BarkBox Save Report a mistake Apply online Due [DATE] 19 applies last week Requ…" at bounding box center [653, 462] width 1176 height 689
click at [893, 548] on div "BarkBox Save Report a mistake Apply online Due [DATE] 19 applies last week Requ…" at bounding box center [653, 462] width 1176 height 689
click at [880, 553] on div "BarkBox Save Report a mistake Apply online Due [DATE] 19 applies last week Requ…" at bounding box center [653, 462] width 1176 height 689
click at [127, 178] on div "BarkBox Save Report a mistake Apply online Due [DATE] 19 applies last week Requ…" at bounding box center [653, 462] width 1176 height 689
click at [127, 195] on div "BarkBox Save Report a mistake Apply online Due [DATE] 19 applies last week Requ…" at bounding box center [653, 462] width 1176 height 689
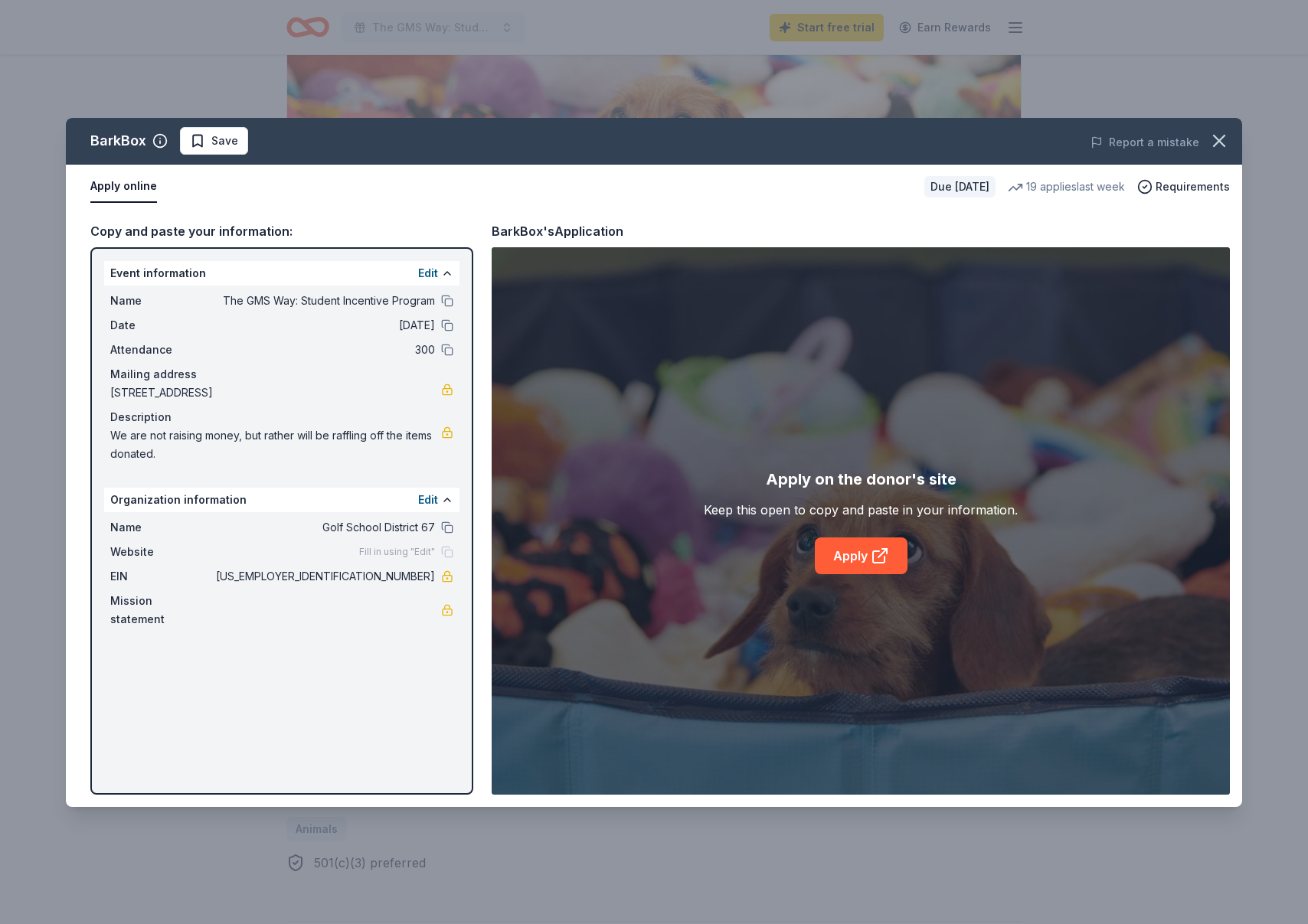
click at [440, 567] on div "EIN [US_EMPLOYER_IDENTIFICATION_NUMBER]" at bounding box center [281, 576] width 343 height 18
click at [451, 570] on link at bounding box center [448, 576] width 13 height 13
click at [445, 546] on div "Fill in using "Edit"" at bounding box center [406, 552] width 95 height 13
click at [405, 546] on span "Fill in using "Edit"" at bounding box center [397, 552] width 76 height 13
click at [433, 491] on button "Edit" at bounding box center [428, 500] width 20 height 18
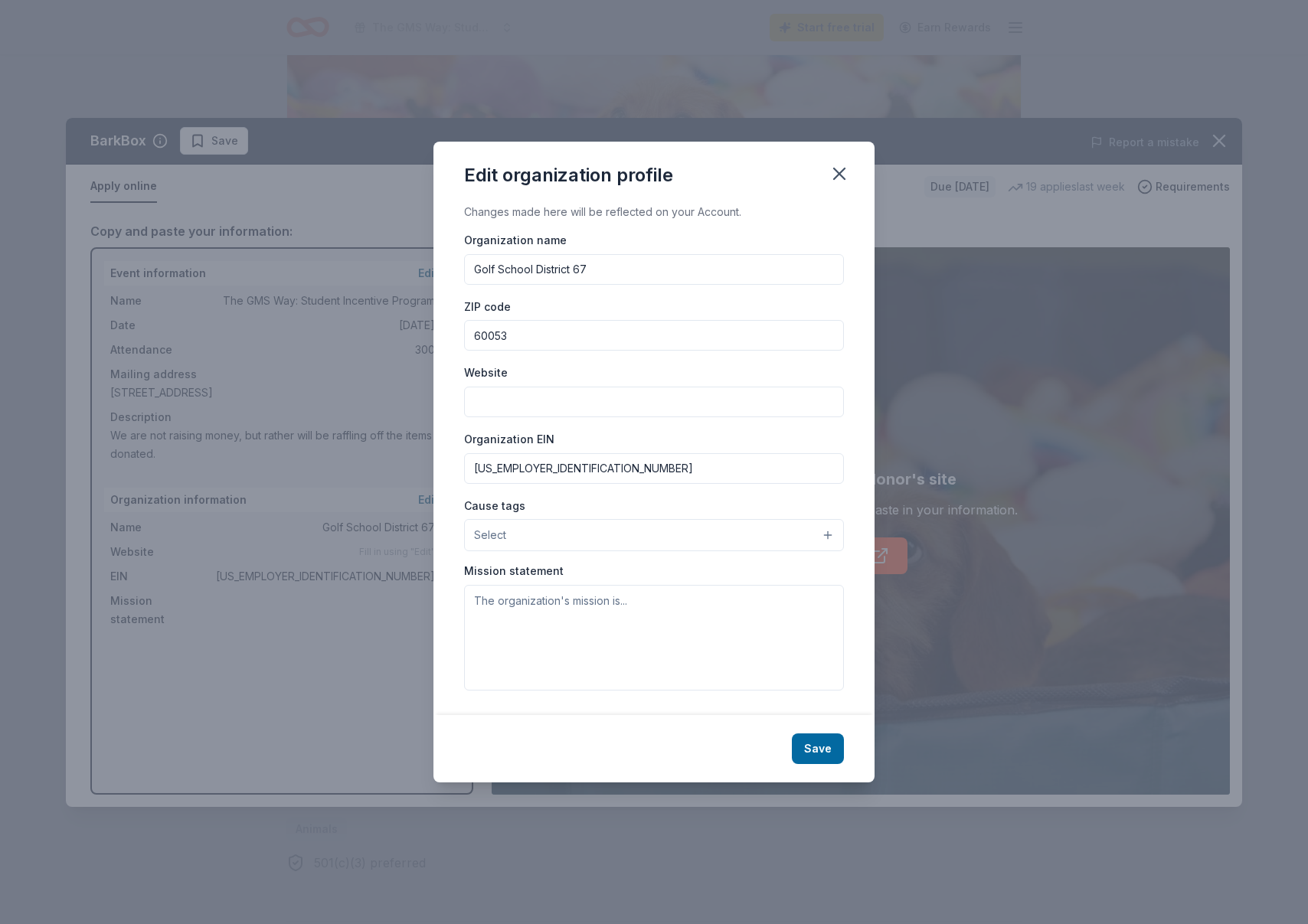
click at [531, 416] on input "Website" at bounding box center [654, 402] width 380 height 31
type input "[DOMAIN_NAME]"
click at [623, 541] on button "Select" at bounding box center [654, 535] width 380 height 32
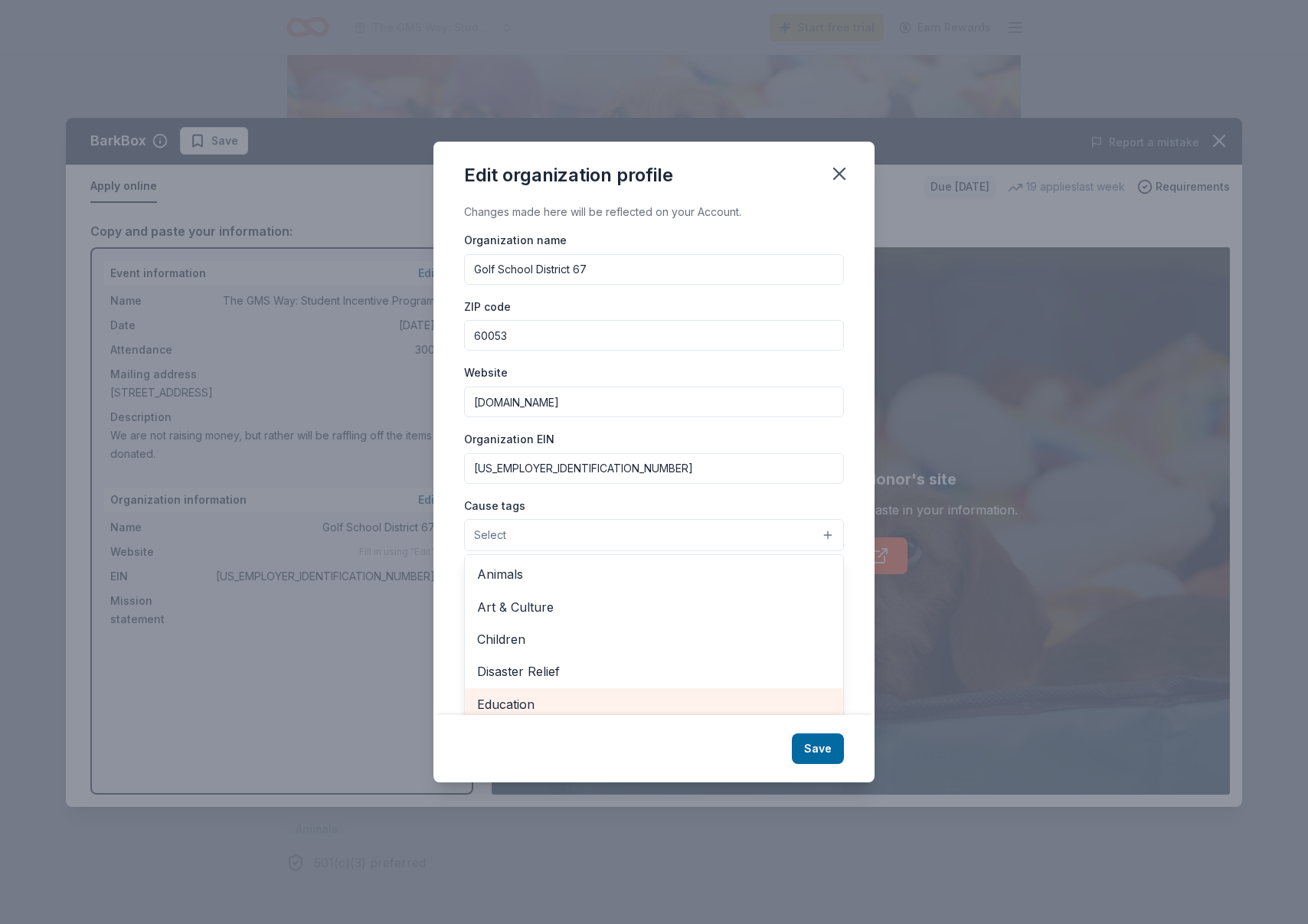
scroll to position [7, 0]
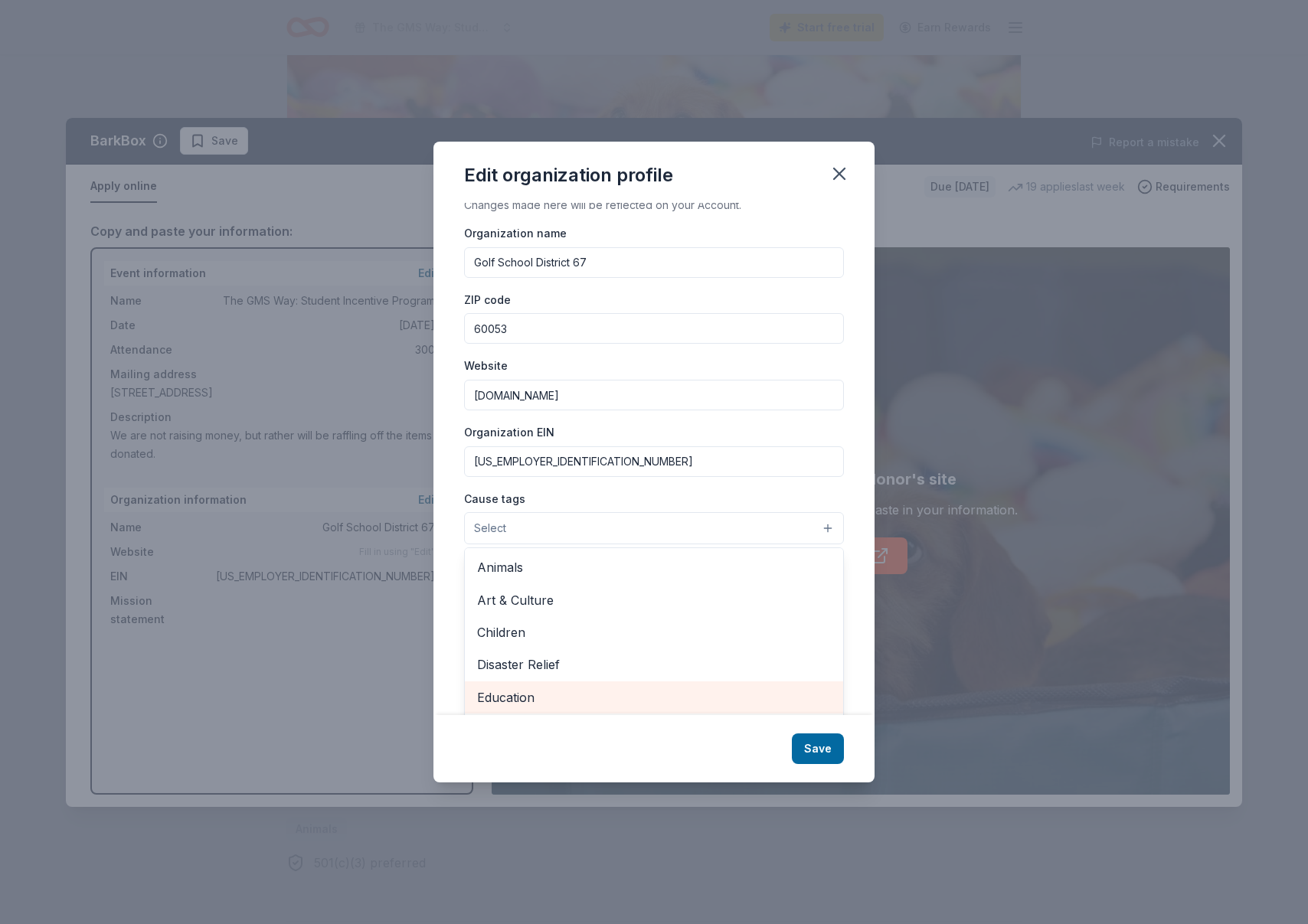
click at [528, 706] on div "Education" at bounding box center [654, 697] width 378 height 32
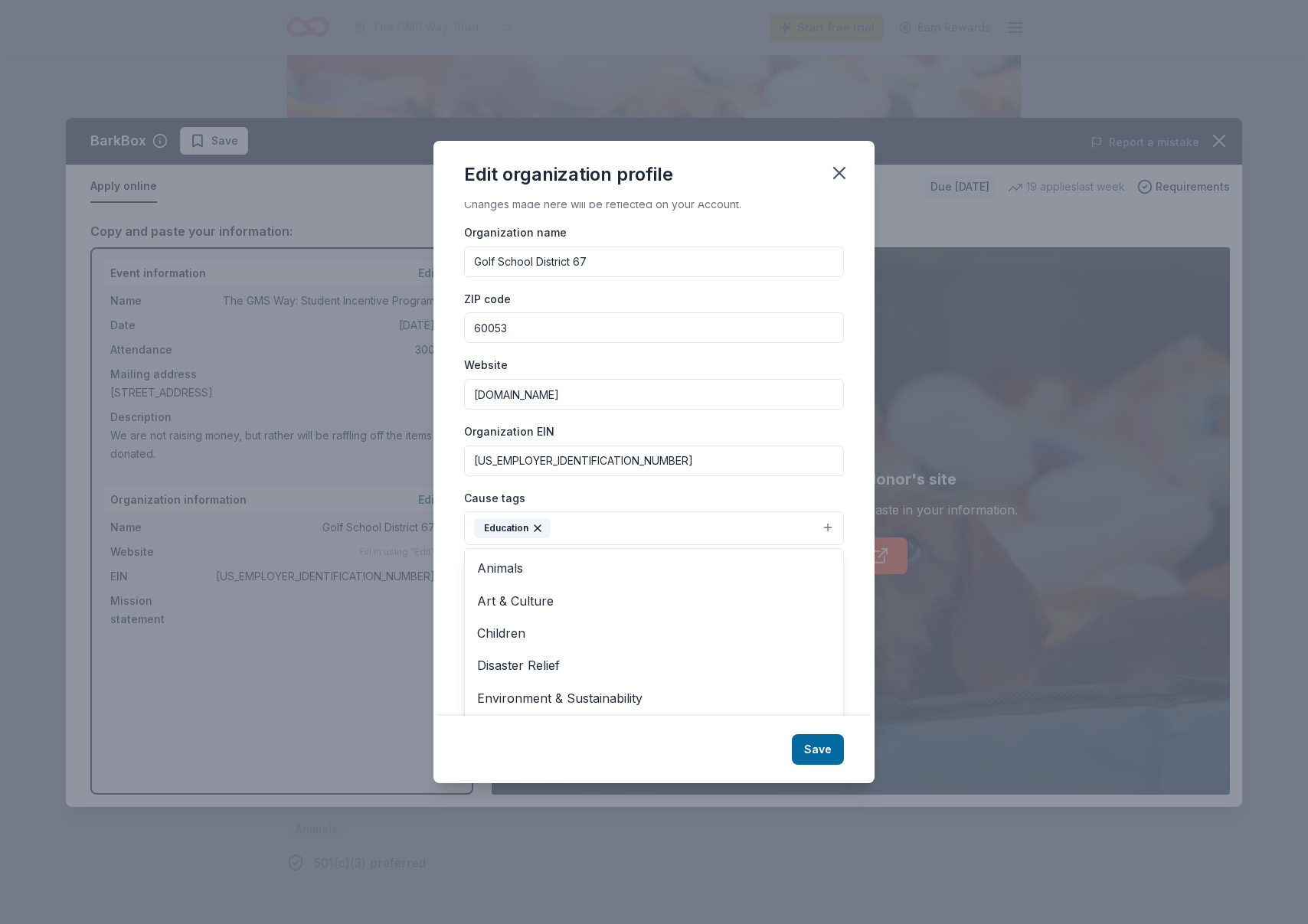
click at [736, 741] on div "Edit organization profile Changes made here will be reflected on your Account. …" at bounding box center [654, 461] width 441 height 642
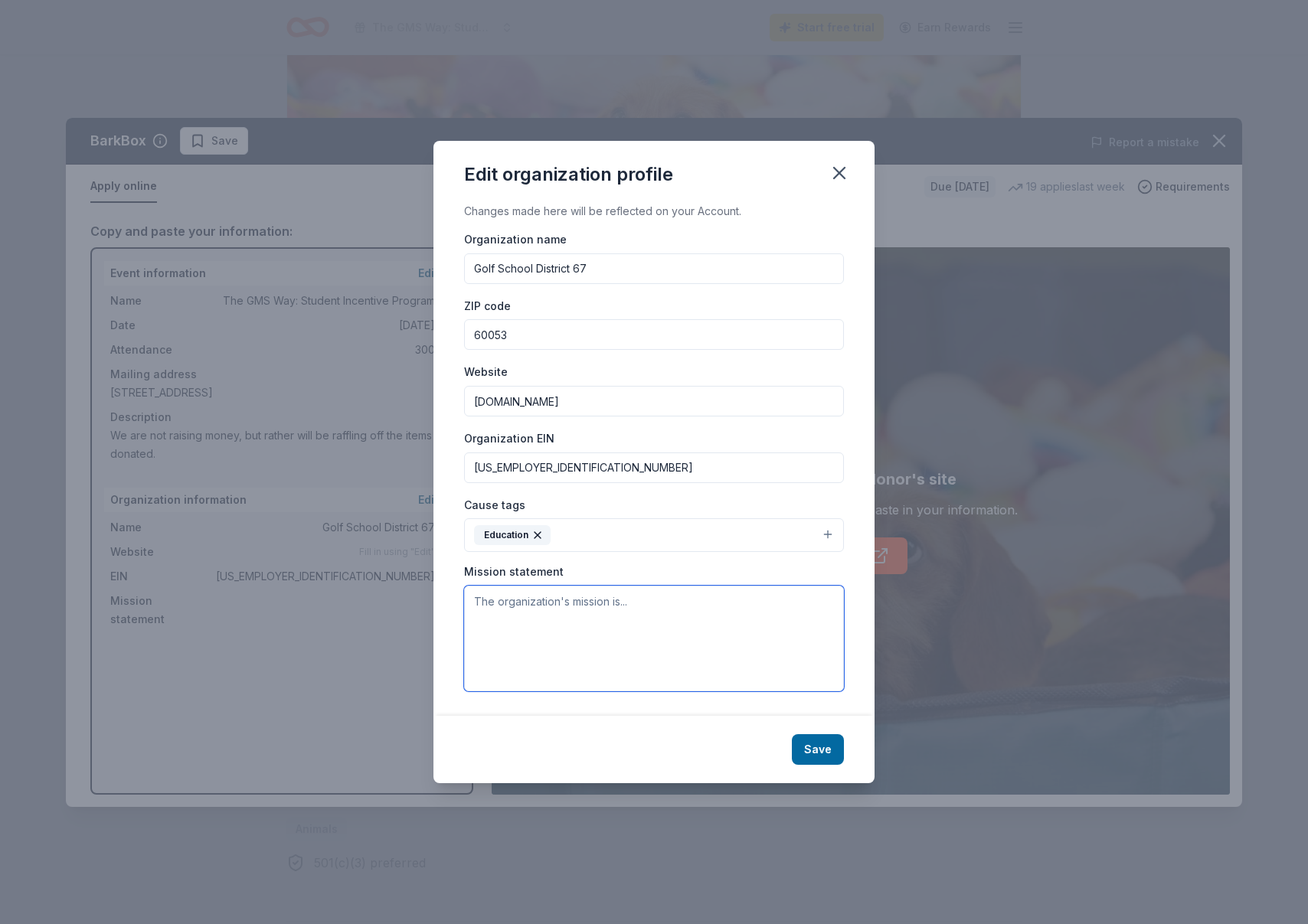
click at [738, 645] on textarea at bounding box center [654, 638] width 380 height 105
paste textarea "We embrace being a diverse community of learners who are dedicated to building …"
type textarea "We embrace being a diverse community of learners who are dedicated to building …"
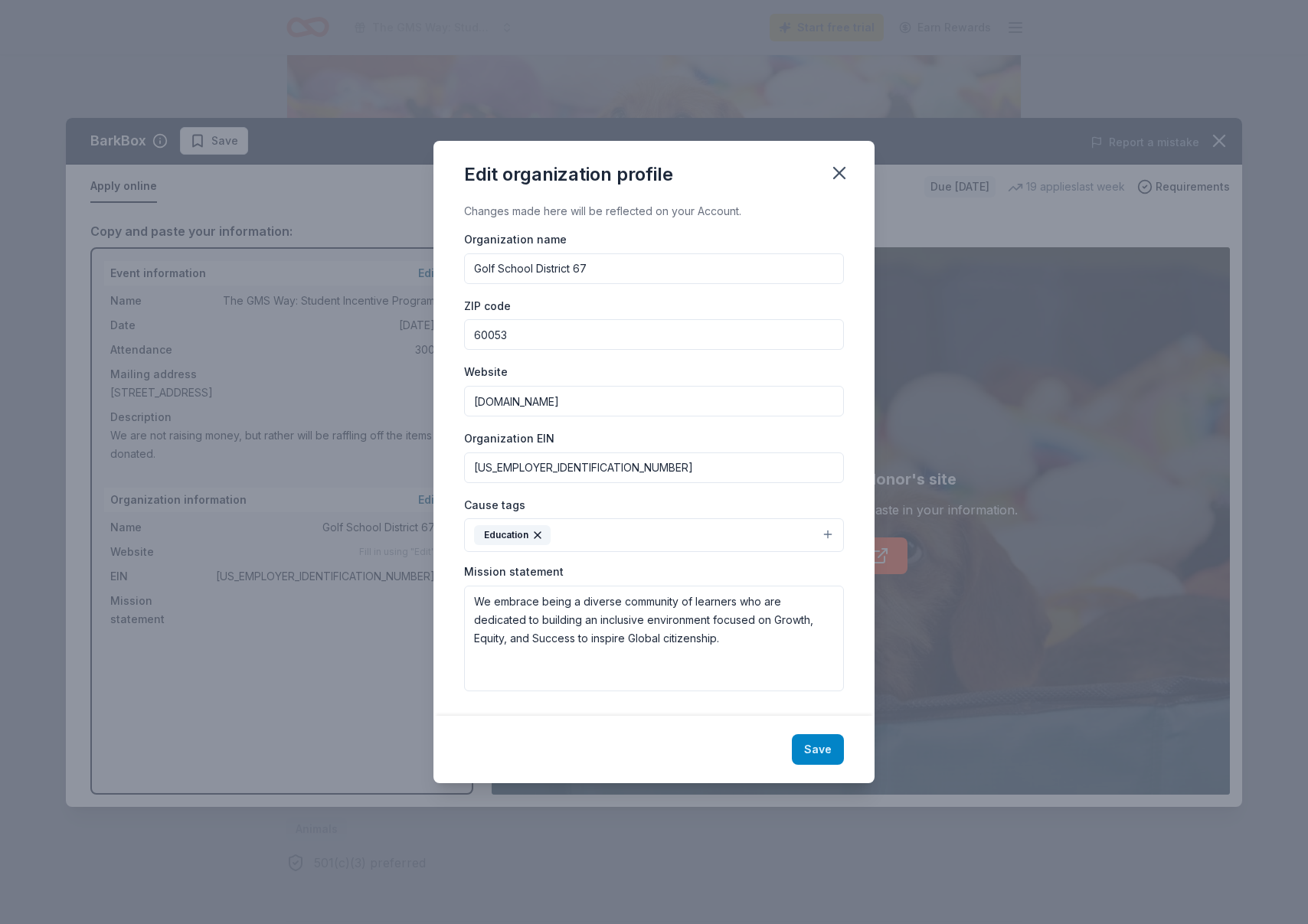
click at [808, 735] on button "Save" at bounding box center [818, 749] width 52 height 31
click at [826, 744] on div "Save" at bounding box center [654, 749] width 441 height 68
click at [828, 745] on div "Save" at bounding box center [654, 749] width 441 height 68
click at [837, 177] on icon "button" at bounding box center [839, 173] width 11 height 11
click at [812, 745] on div "Apply on the donor's site Keep this open to copy and paste in your information.…" at bounding box center [860, 521] width 738 height 548
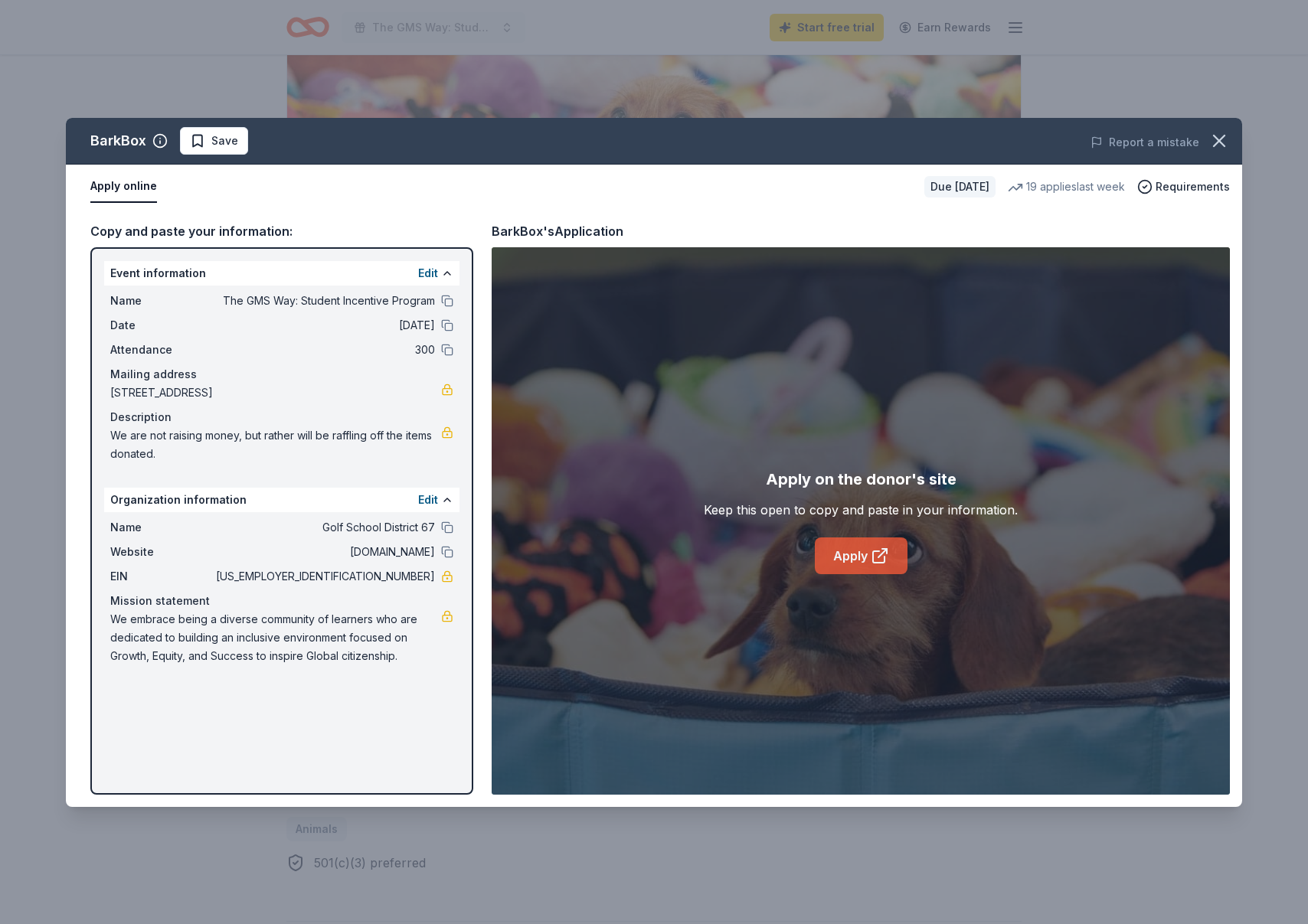
click at [844, 560] on link "Apply" at bounding box center [860, 556] width 93 height 37
